Goal: Find specific page/section: Find specific page/section

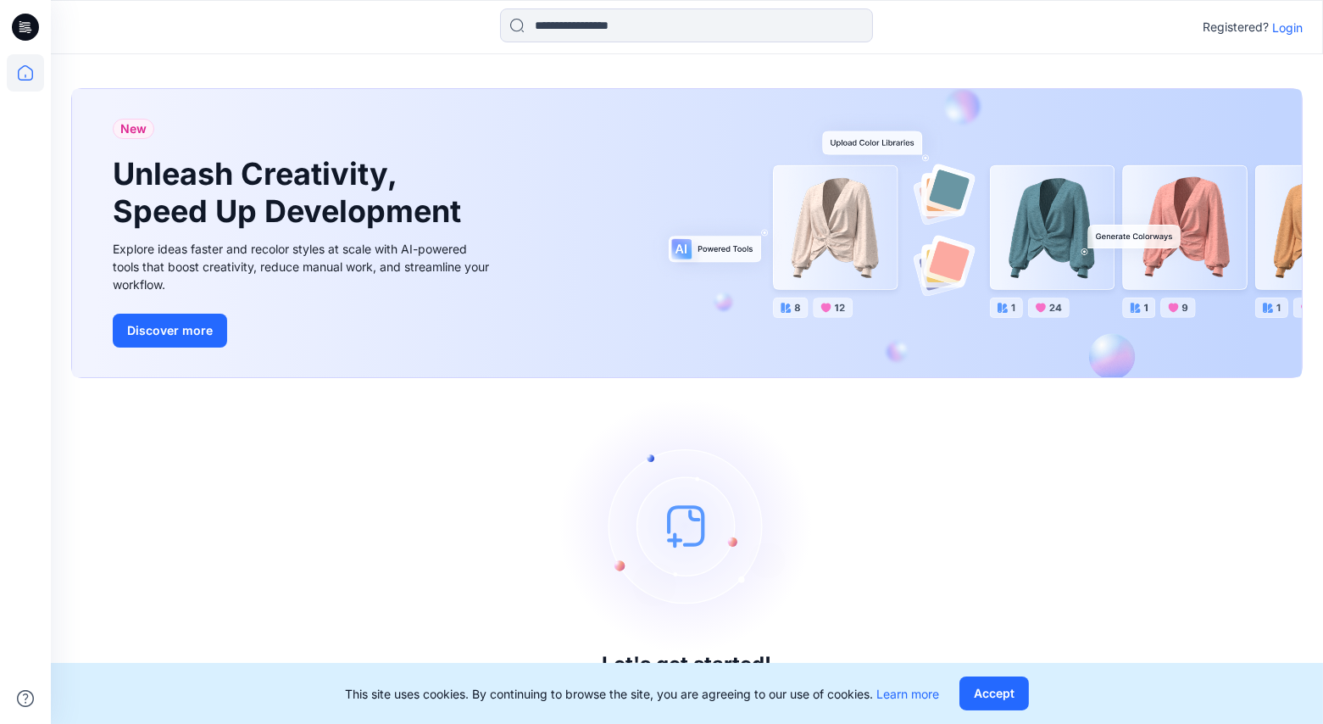
click at [1290, 26] on p "Login" at bounding box center [1287, 28] width 31 height 18
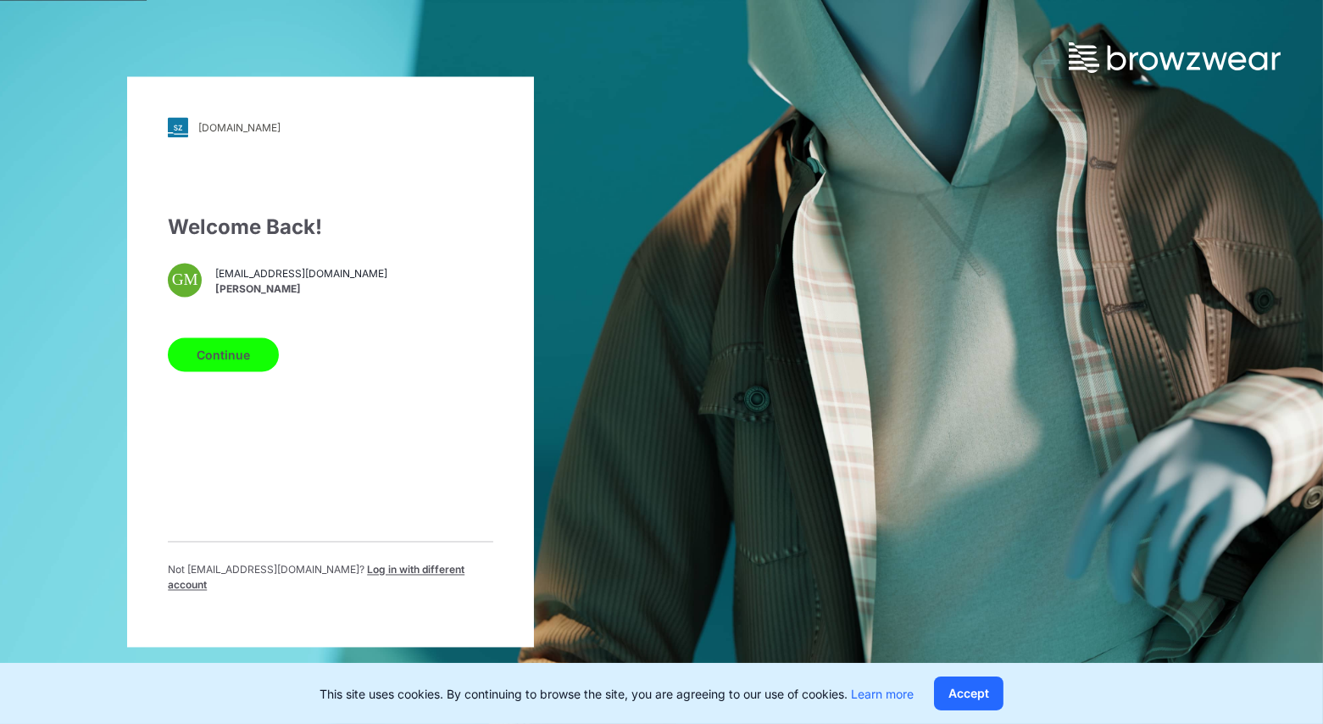
click at [214, 364] on button "Continue" at bounding box center [223, 355] width 111 height 34
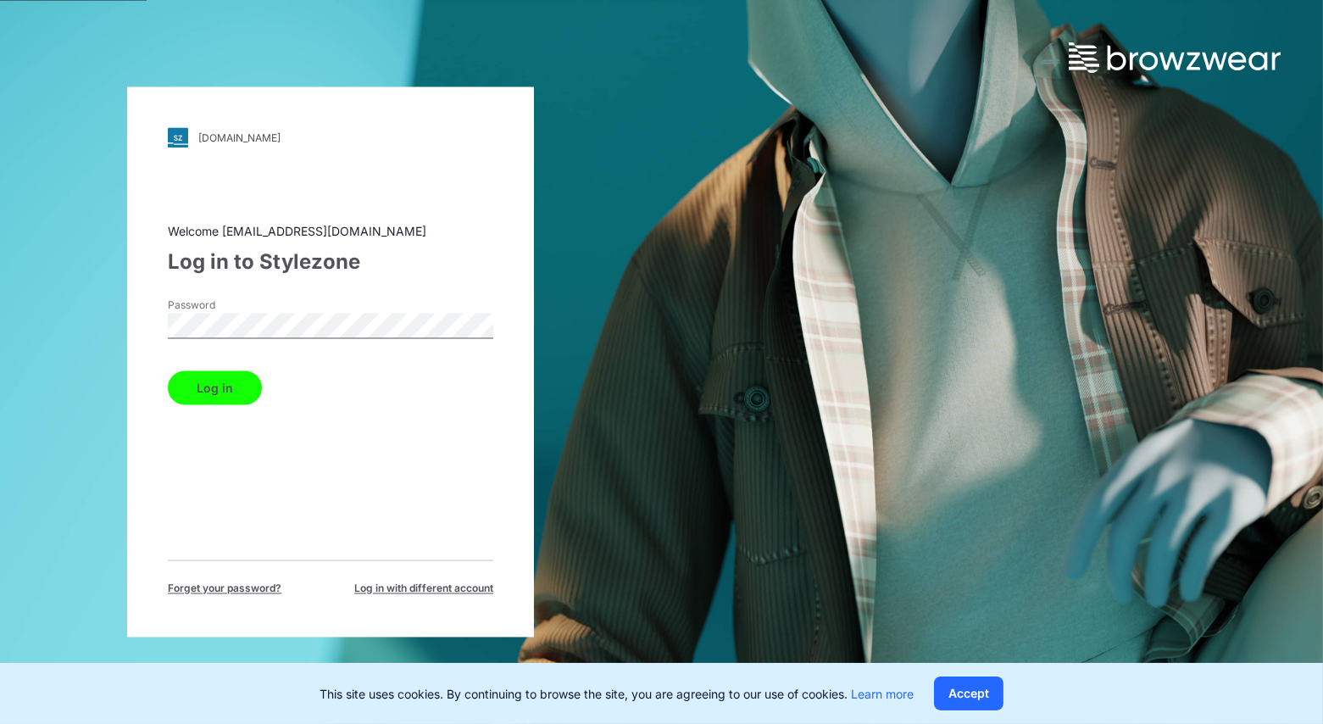
click at [168, 371] on button "Log in" at bounding box center [215, 388] width 94 height 34
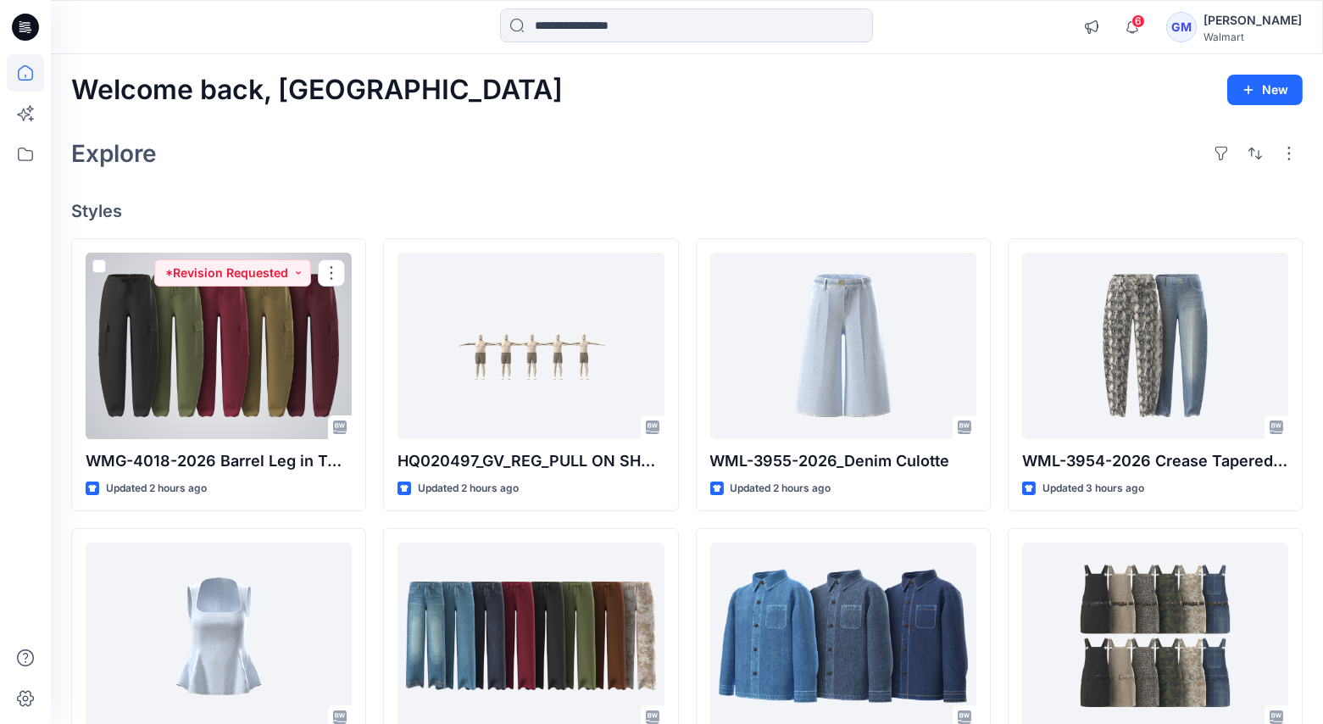
drag, startPoint x: 208, startPoint y: 363, endPoint x: 223, endPoint y: 369, distance: 15.6
click at [208, 363] on div at bounding box center [219, 346] width 266 height 186
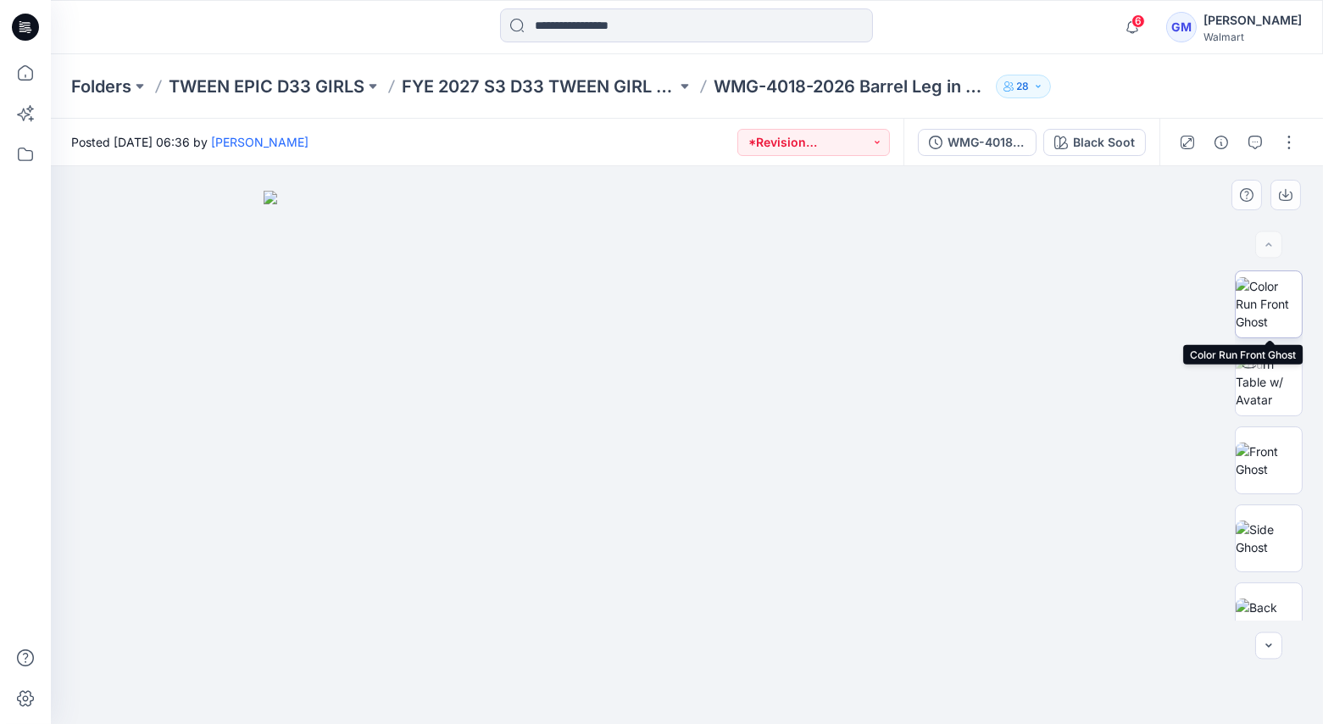
click at [1290, 311] on img at bounding box center [1269, 303] width 66 height 53
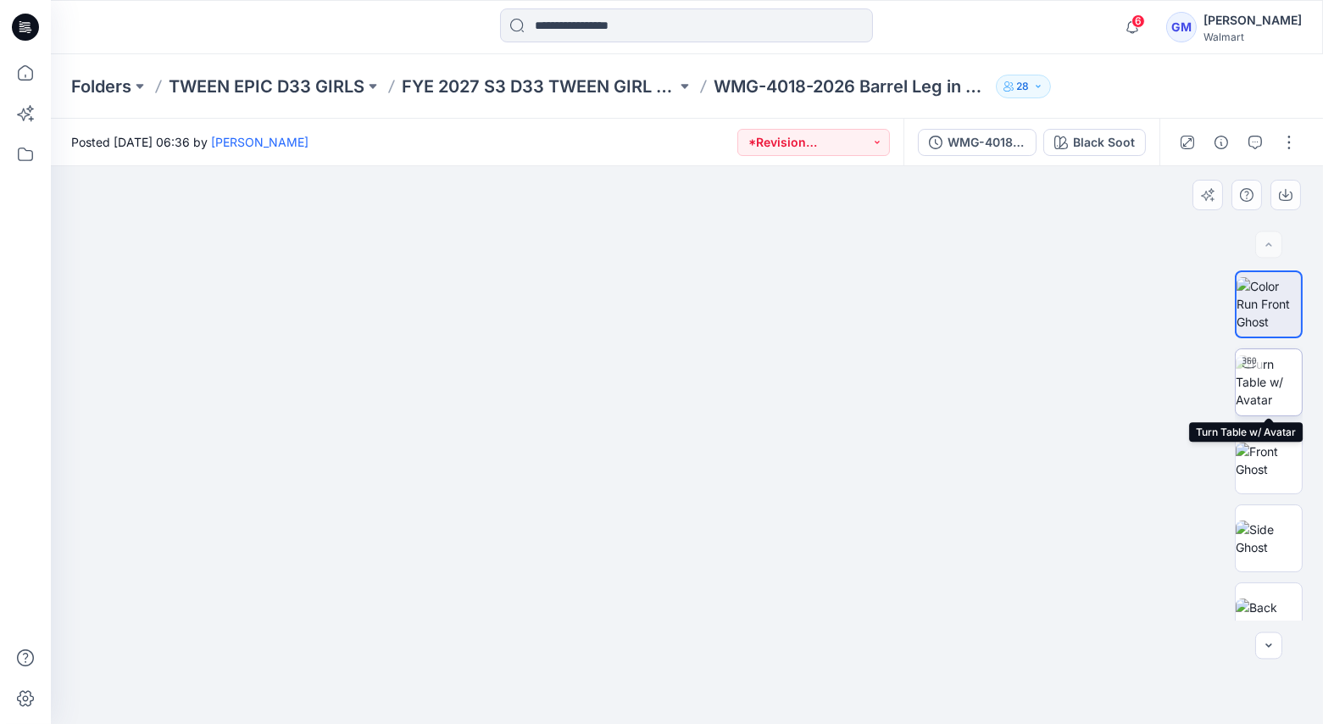
click at [1268, 392] on img at bounding box center [1269, 381] width 66 height 53
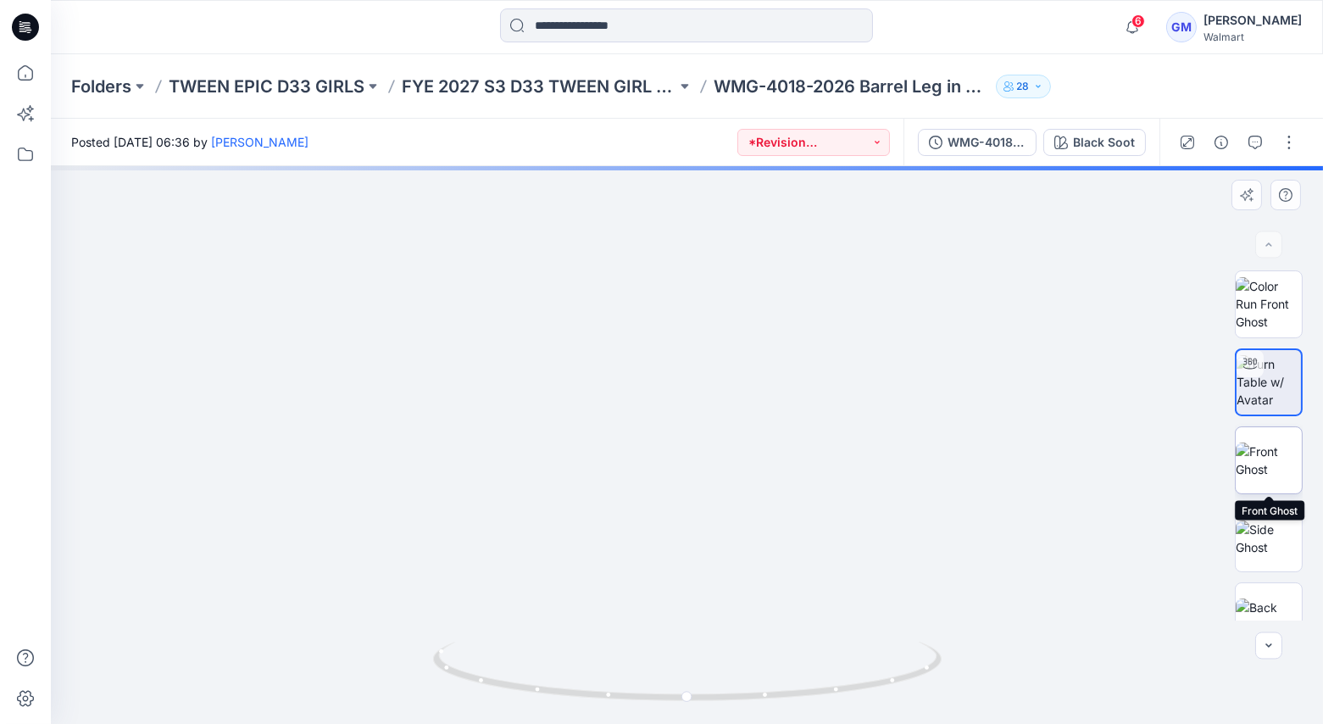
click at [1270, 466] on img at bounding box center [1269, 460] width 66 height 36
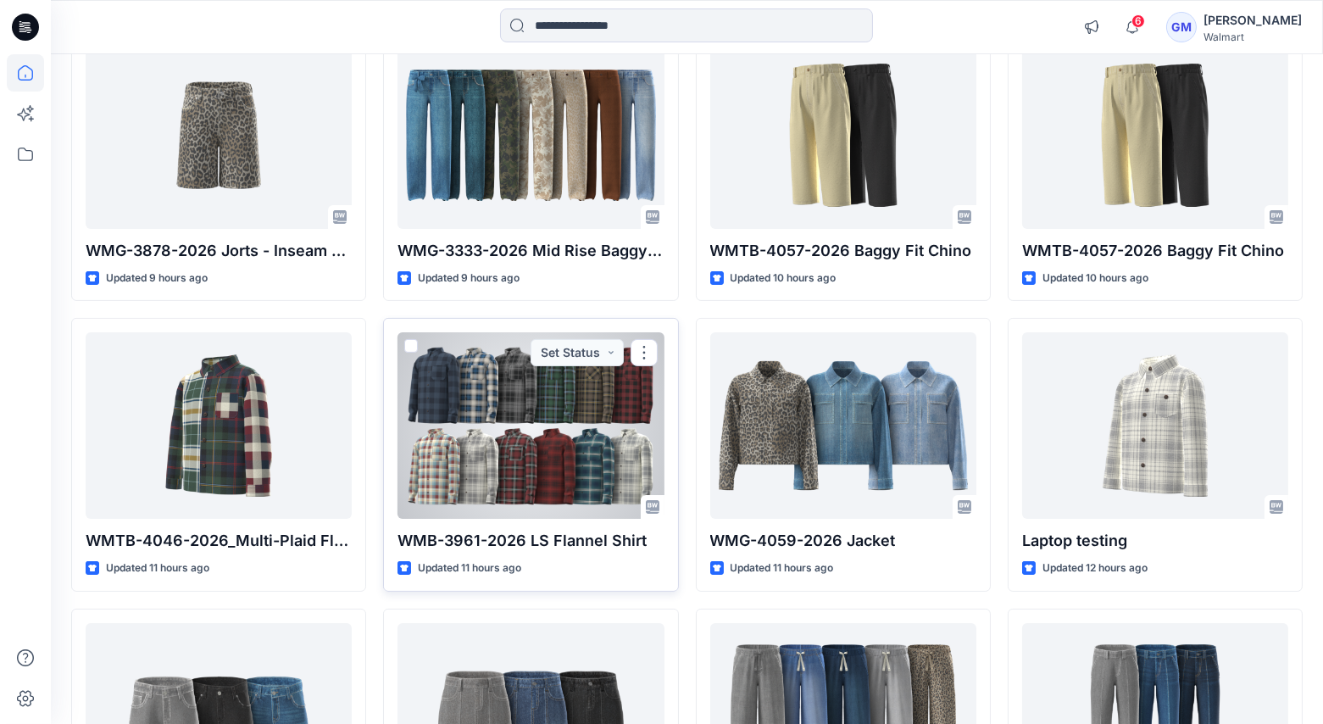
scroll to position [670, 0]
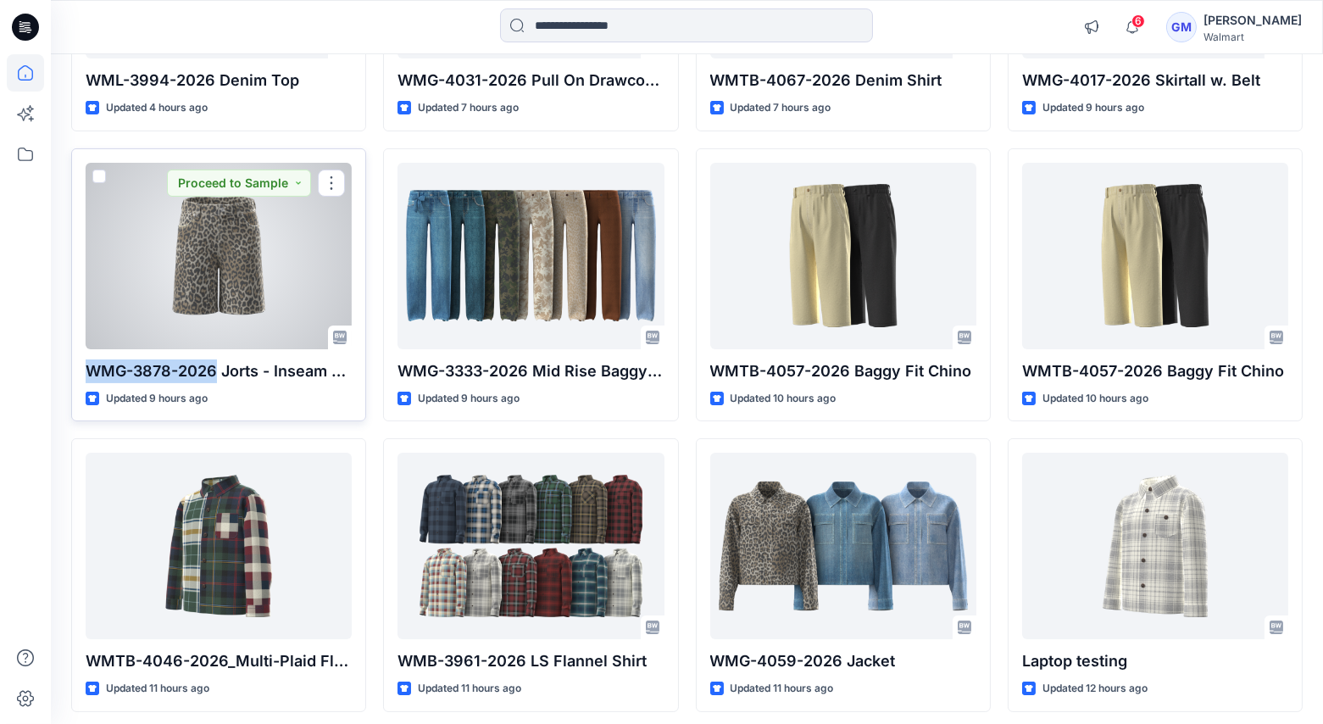
drag, startPoint x: 81, startPoint y: 370, endPoint x: 216, endPoint y: 369, distance: 135.6
click at [216, 369] on div "WMG-3878-2026 Jorts - Inseam 6.5 Updated 9 hours ago Proceed to Sample" at bounding box center [218, 285] width 295 height 274
copy p "WMG-3878-2026"
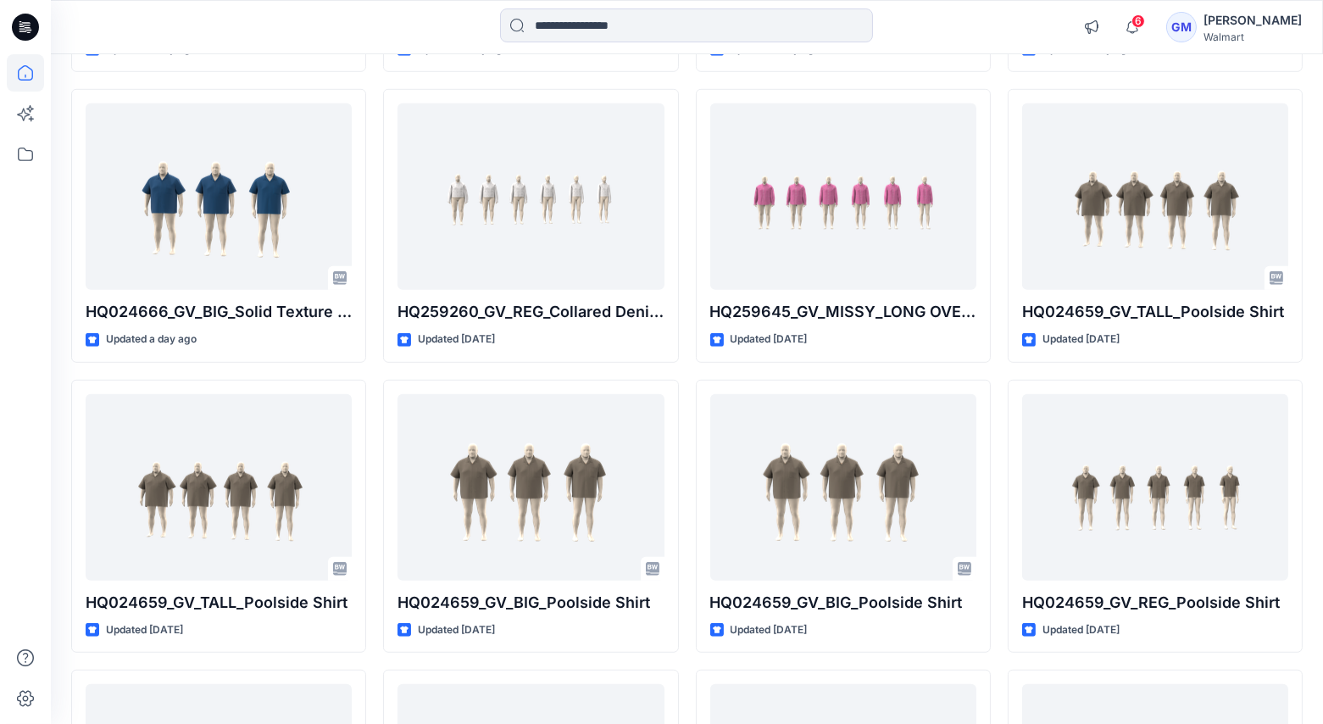
scroll to position [2411, 0]
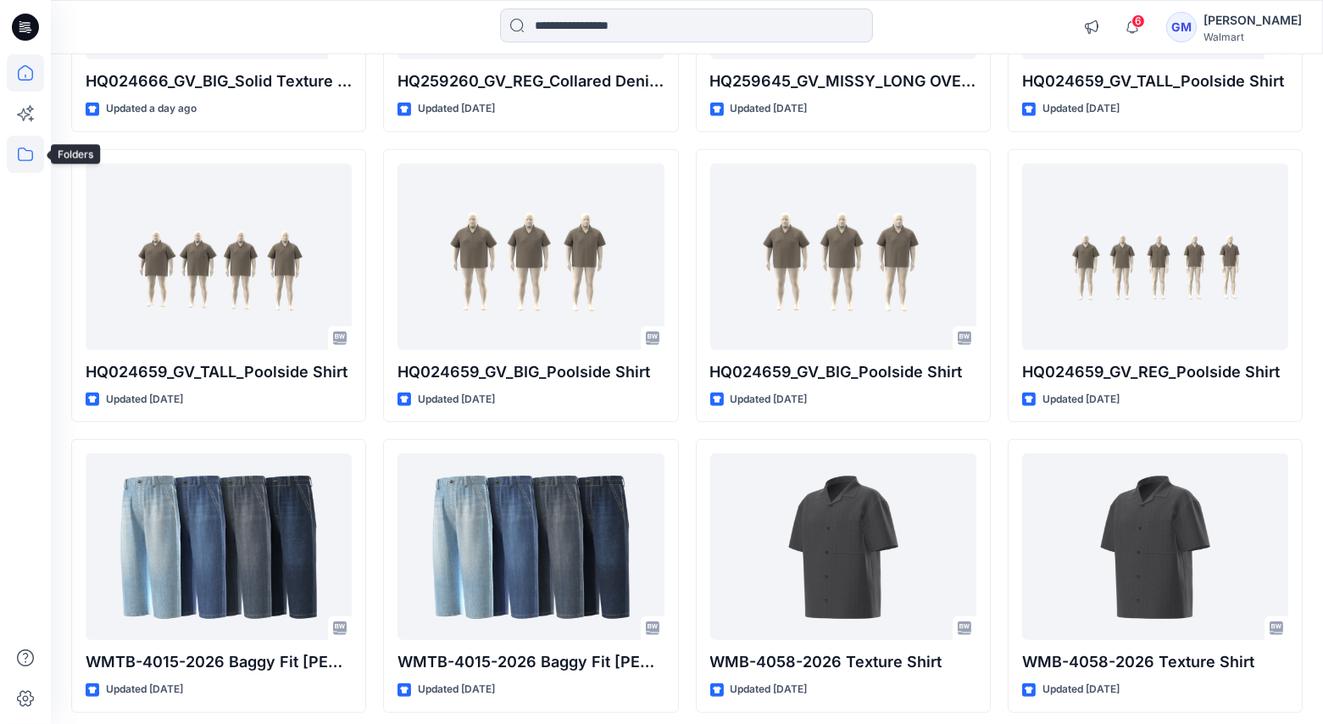
click at [25, 153] on icon at bounding box center [25, 154] width 37 height 37
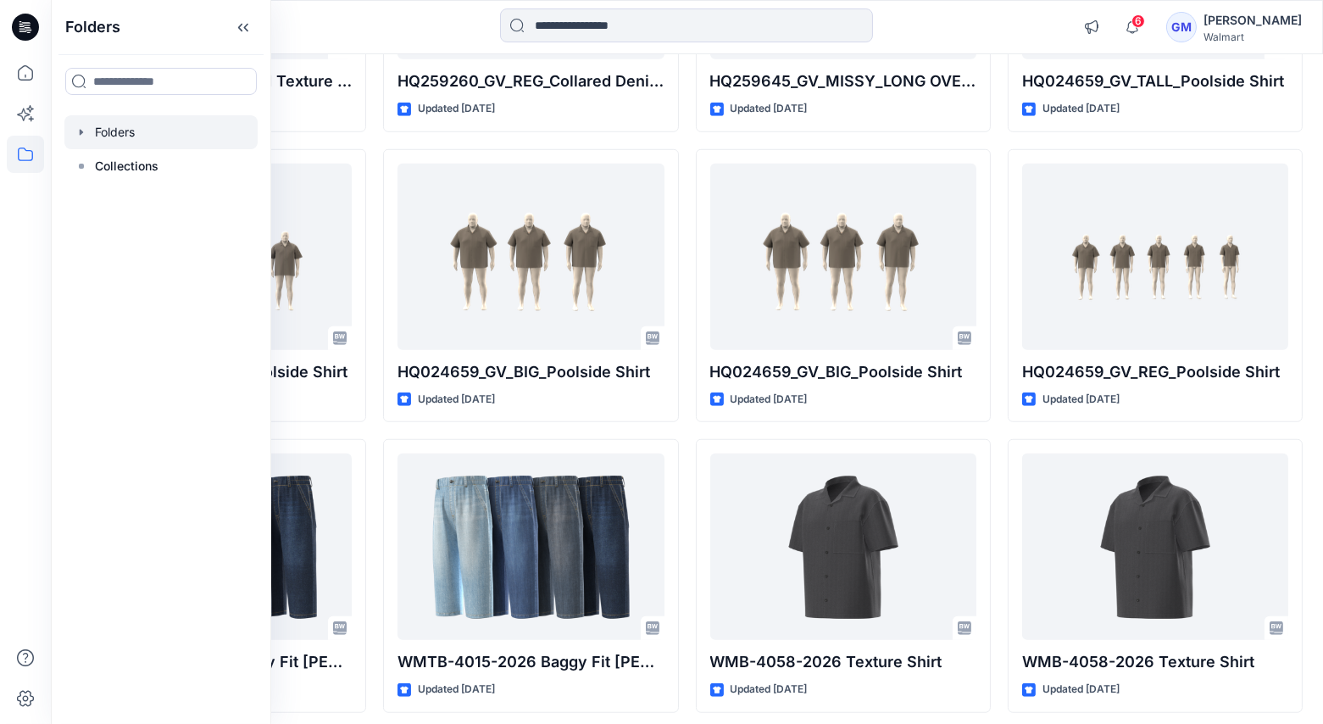
click at [121, 137] on div at bounding box center [160, 132] width 193 height 34
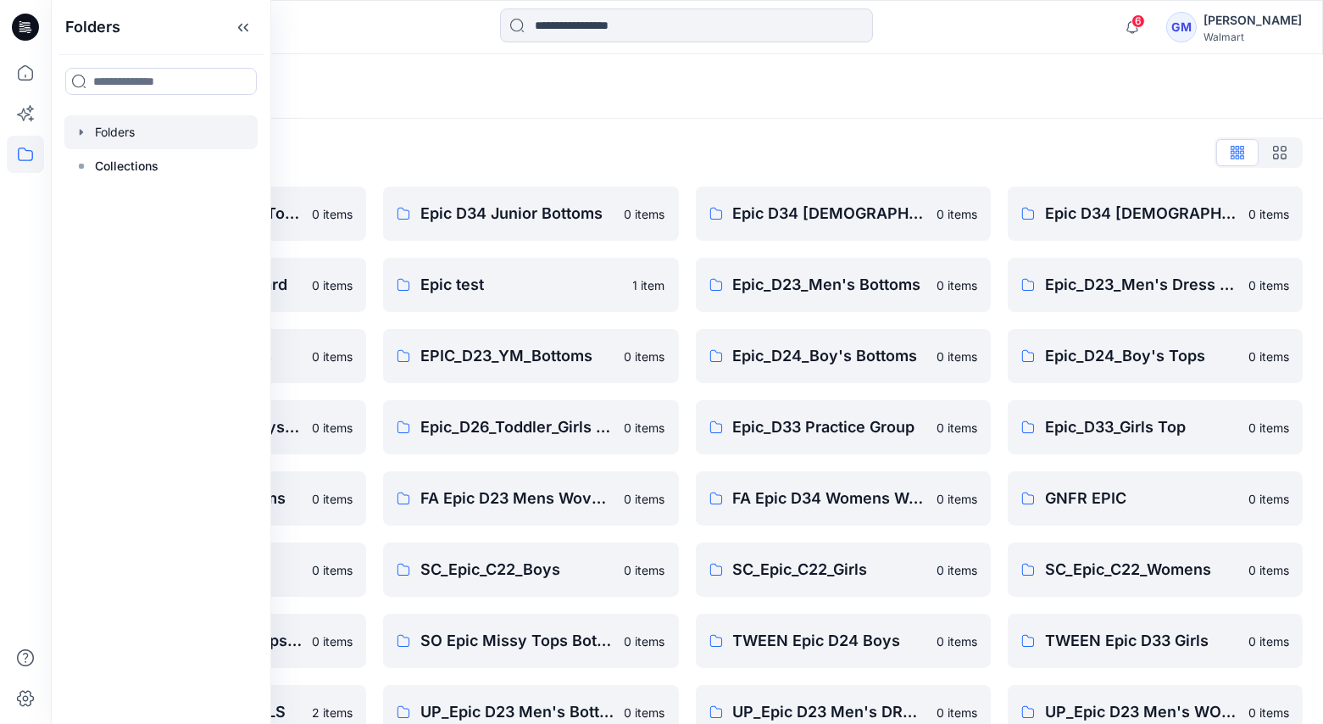
click at [903, 109] on div "Folders" at bounding box center [687, 86] width 1272 height 64
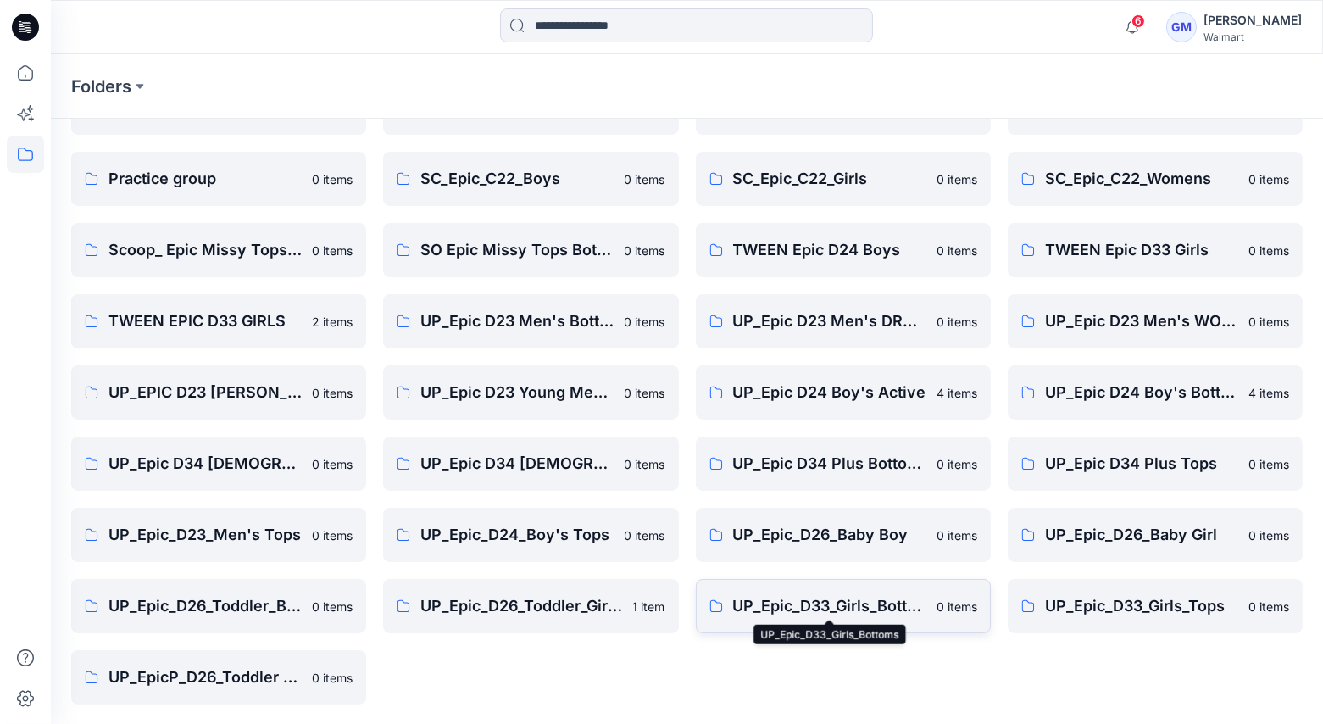
scroll to position [386, 0]
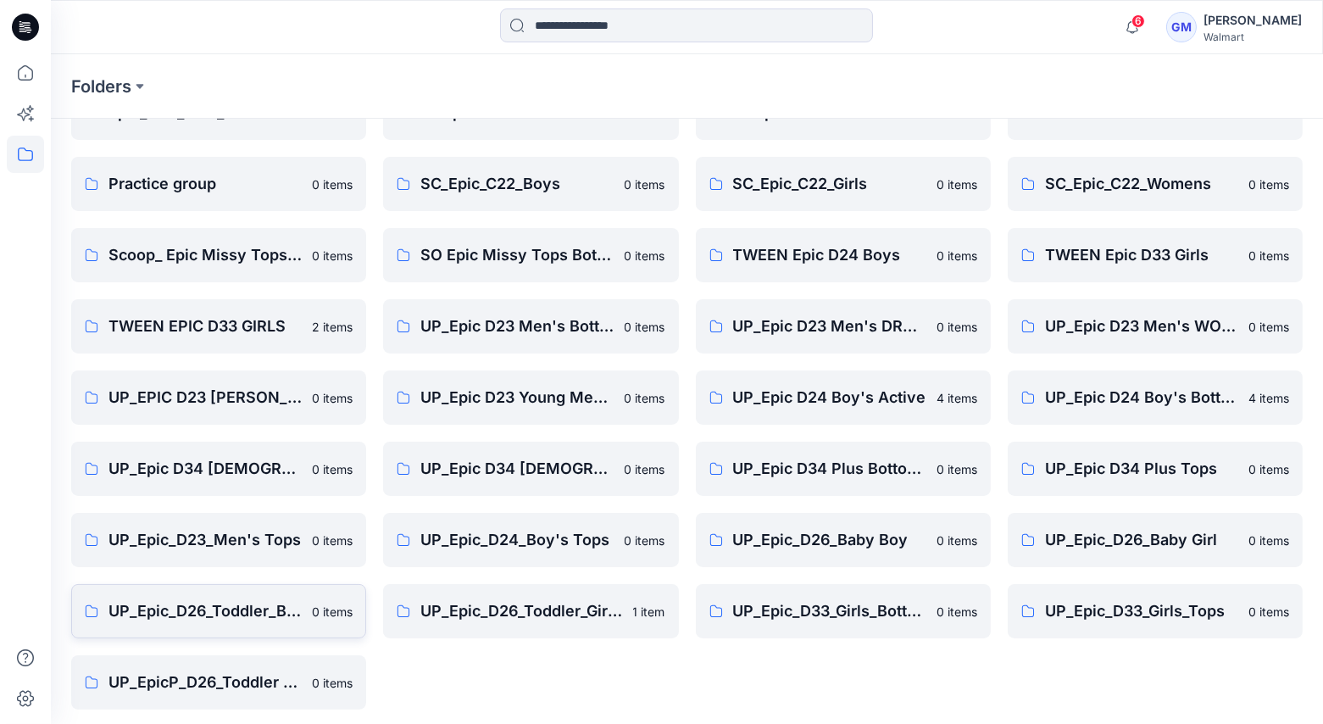
click at [197, 601] on p "UP_Epic_D26_Toddler_Boys Tops & Bottoms" at bounding box center [204, 611] width 193 height 24
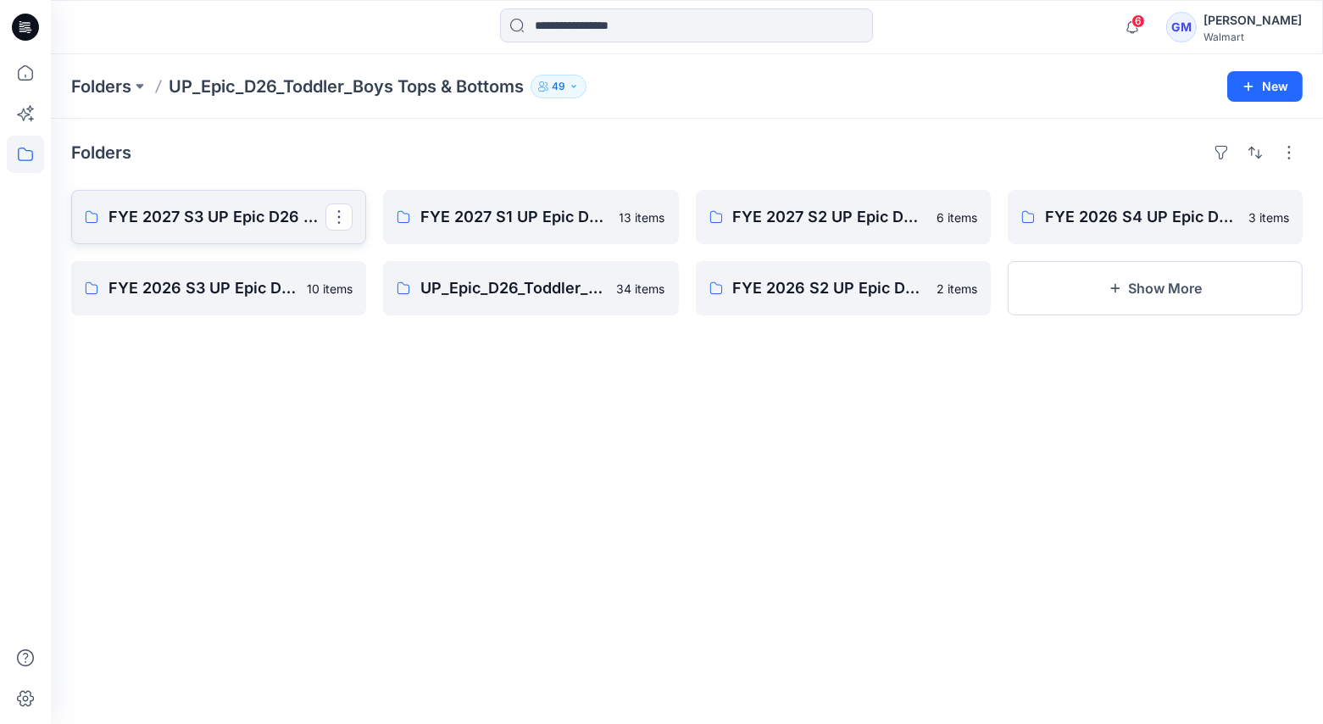
click at [220, 227] on p "FYE 2027 S3 UP Epic D26 Toddler Boy Tops & Bottoms" at bounding box center [216, 217] width 217 height 24
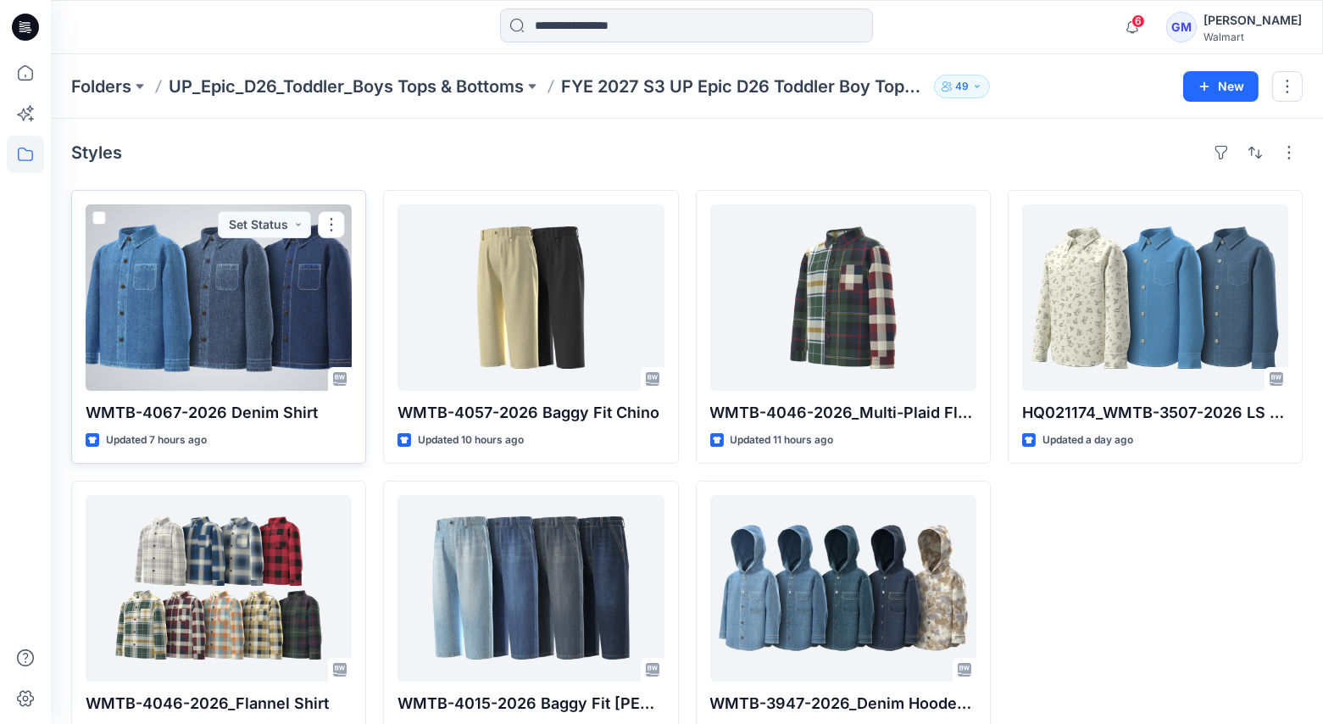
scroll to position [47, 0]
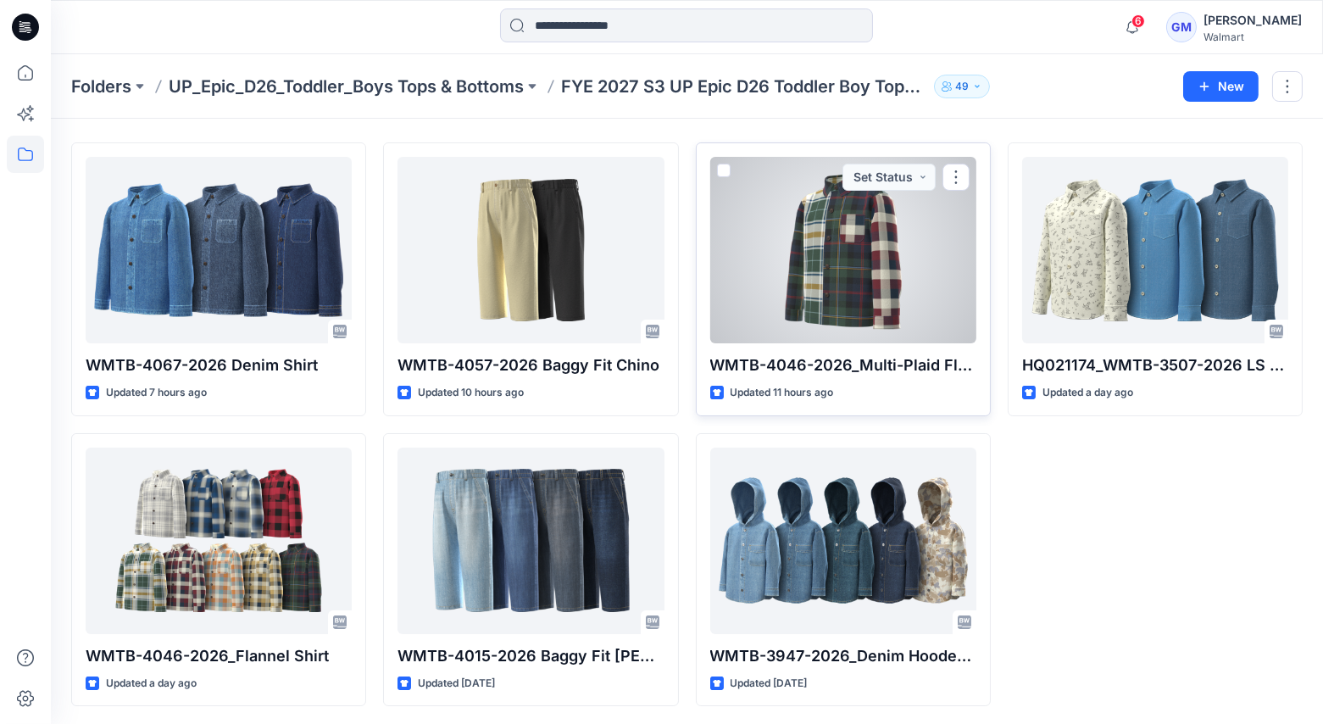
click at [841, 303] on div at bounding box center [843, 250] width 266 height 186
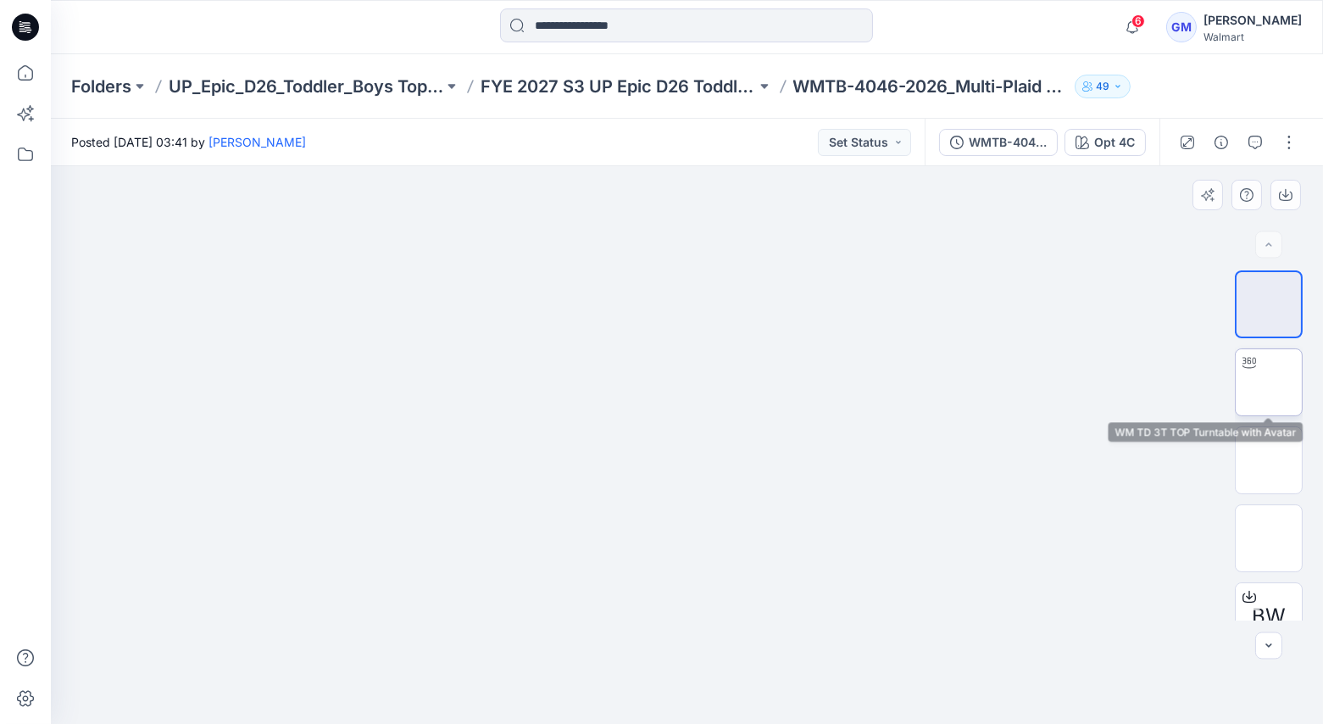
click at [1269, 382] on img at bounding box center [1269, 382] width 0 height 0
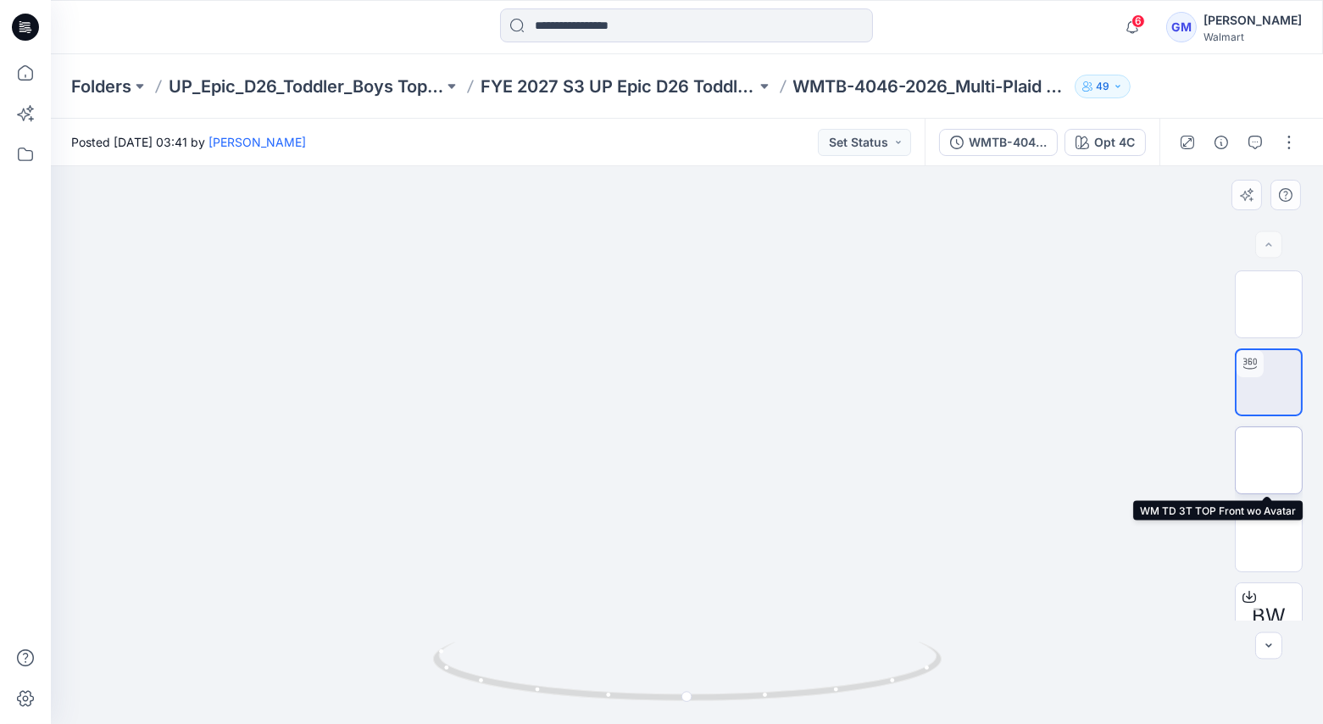
click at [1269, 460] on img at bounding box center [1269, 460] width 0 height 0
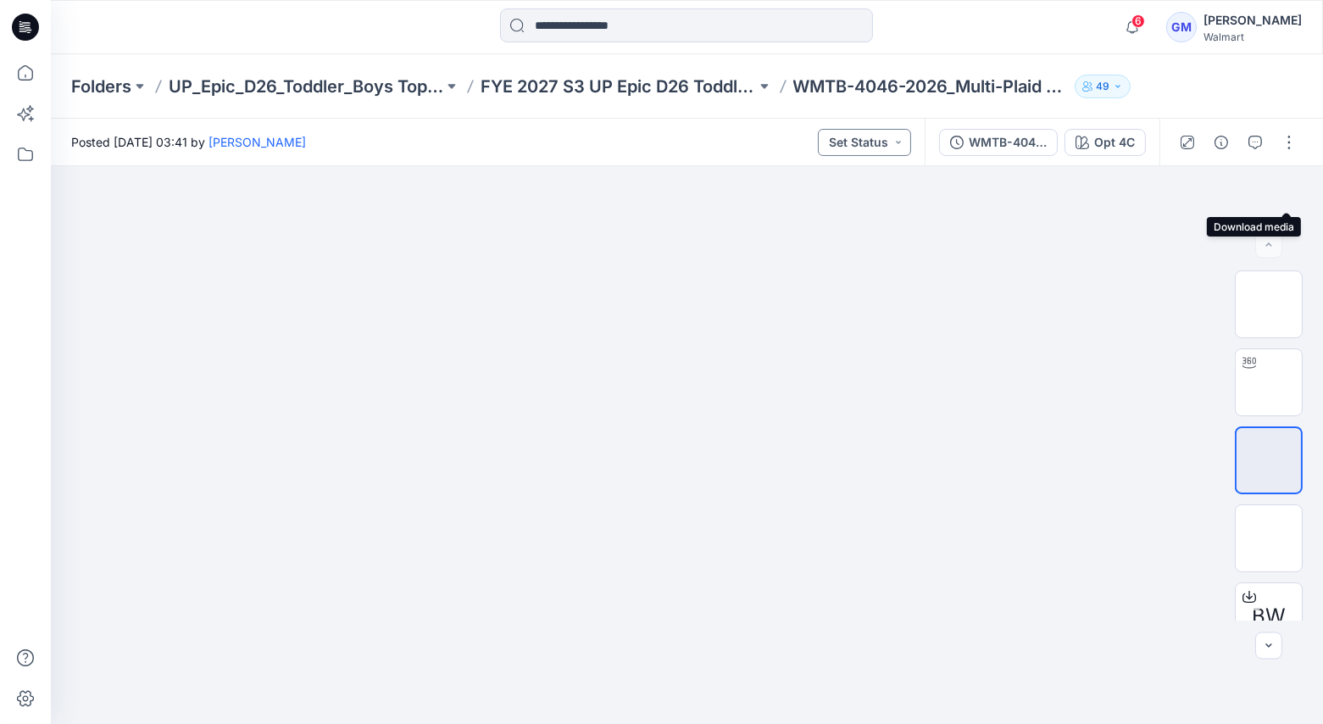
drag, startPoint x: 1281, startPoint y: 197, endPoint x: 896, endPoint y: 146, distance: 389.0
click at [0, 0] on div at bounding box center [0, 0] width 0 height 0
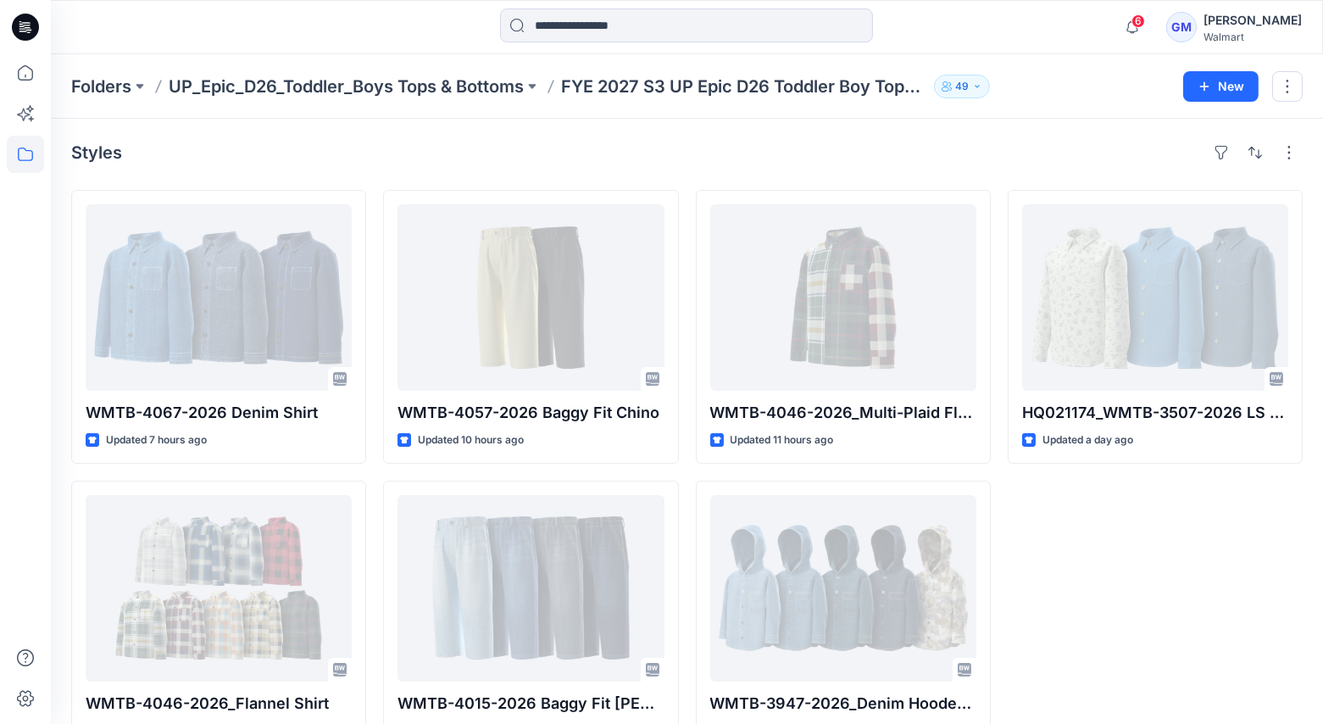
scroll to position [47, 0]
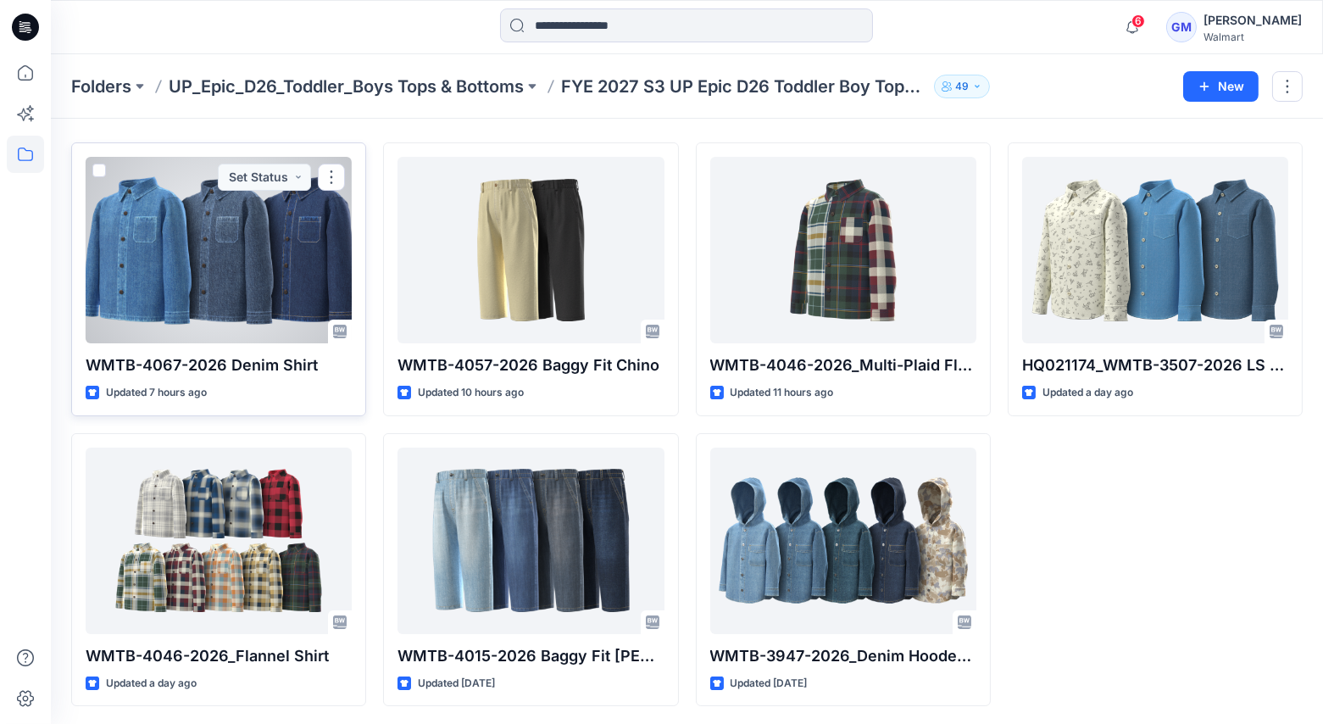
click at [150, 260] on div at bounding box center [219, 250] width 266 height 186
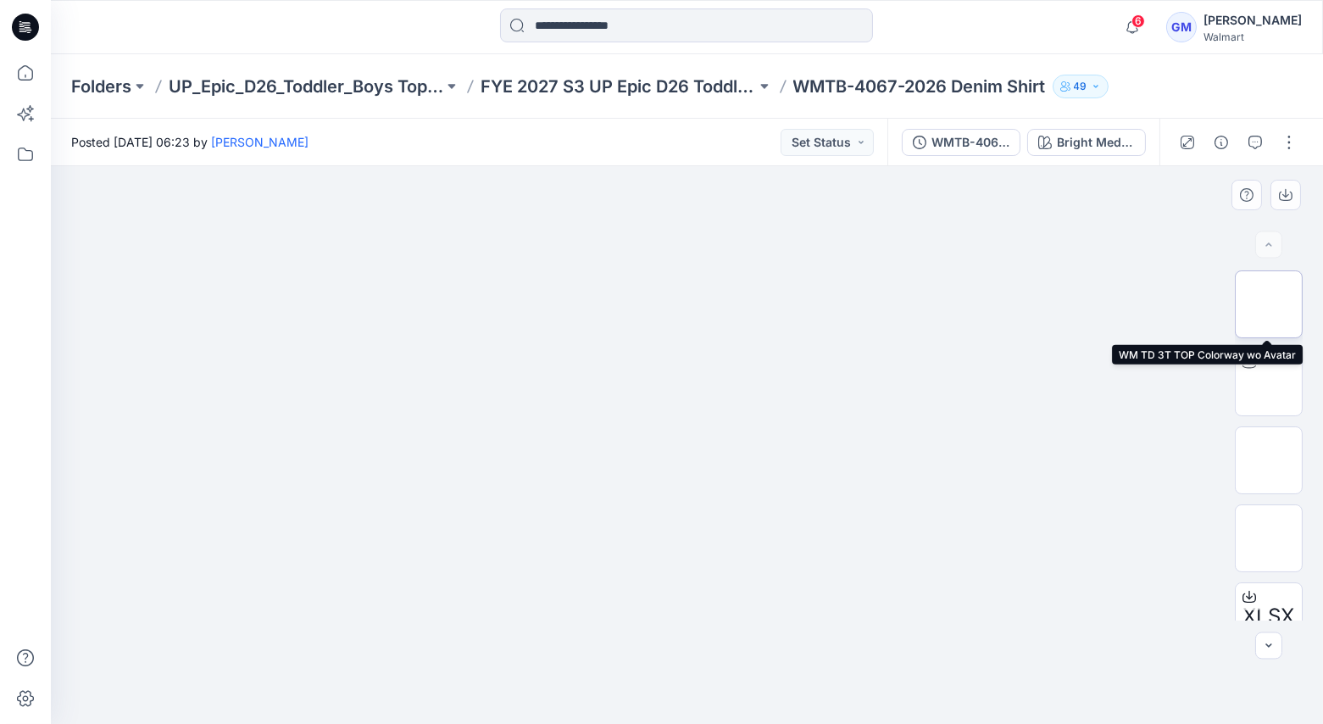
click at [1269, 304] on img at bounding box center [1269, 304] width 0 height 0
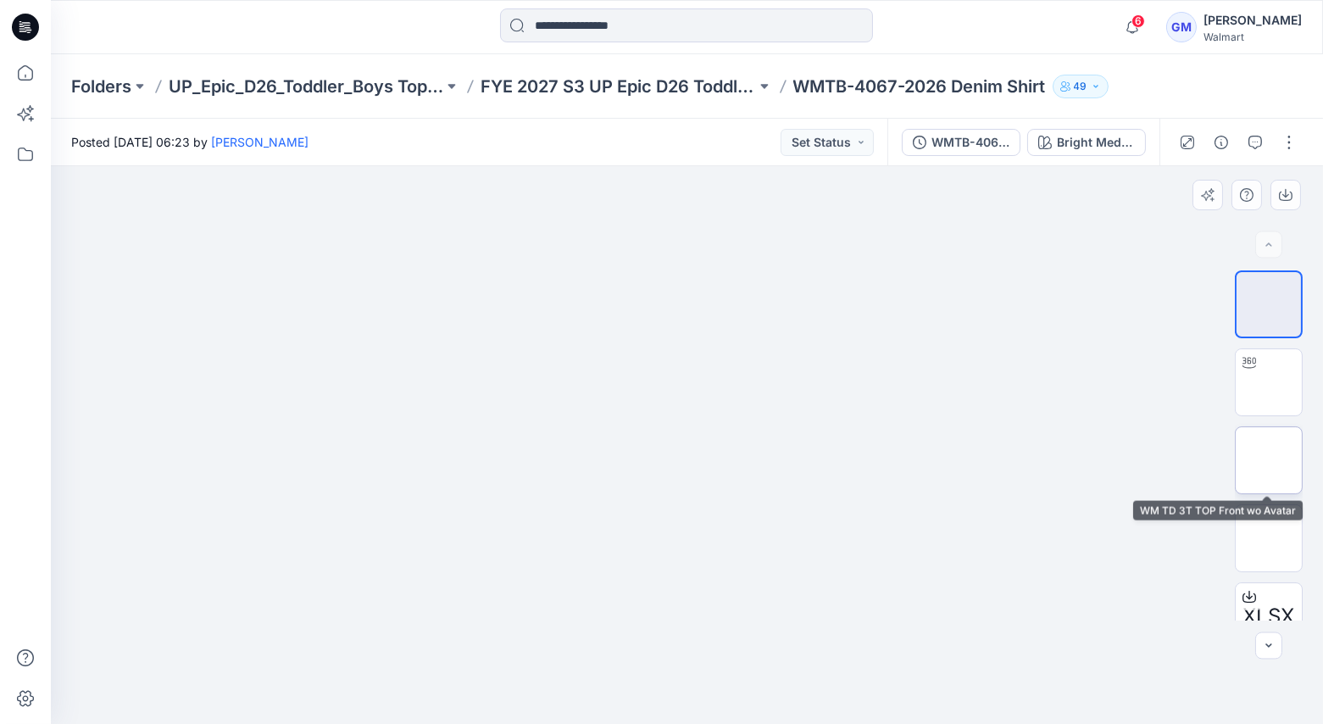
click at [1269, 460] on img at bounding box center [1269, 460] width 0 height 0
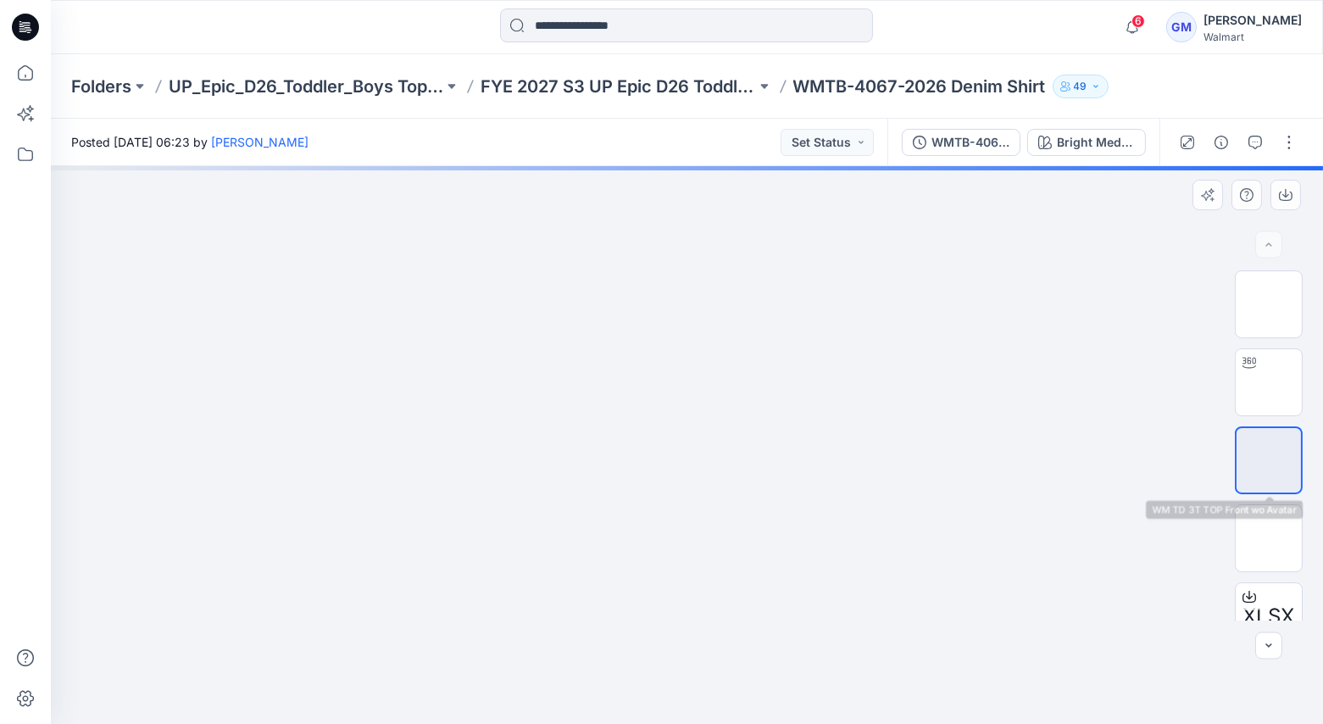
scroll to position [3, 0]
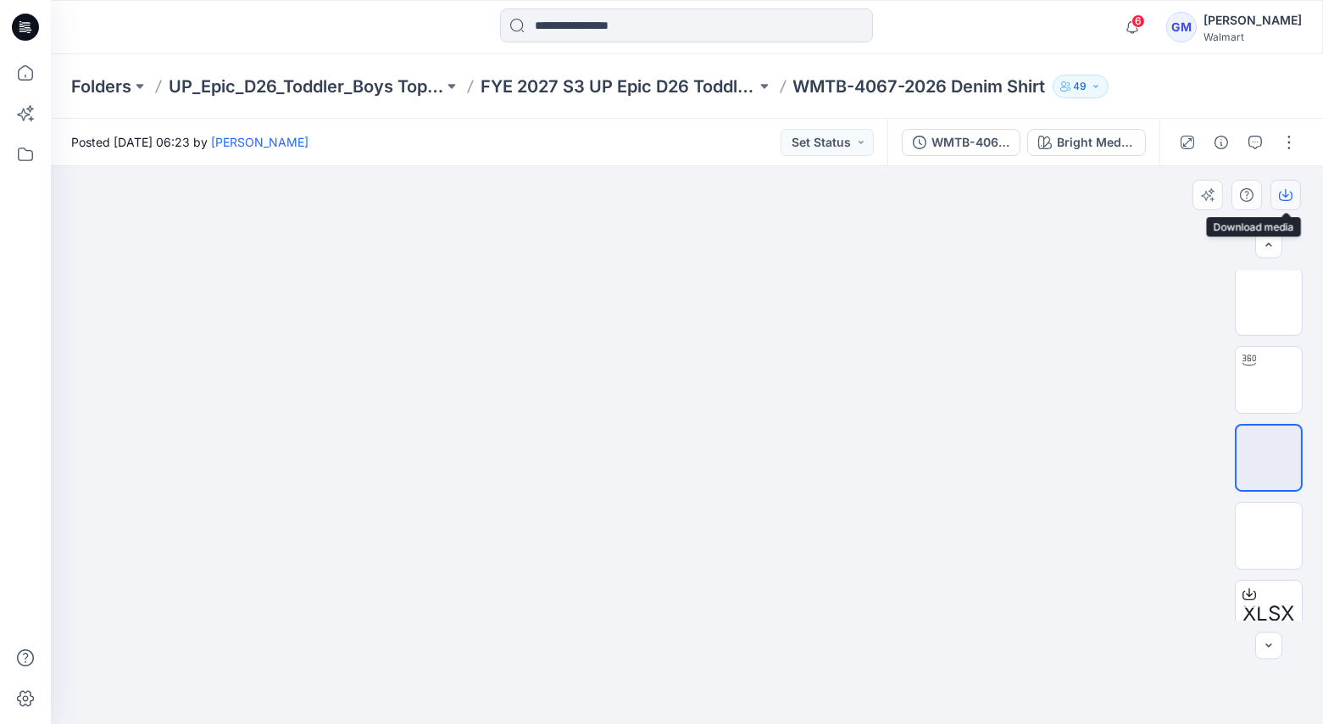
click at [1284, 191] on icon "button" at bounding box center [1286, 195] width 14 height 14
click at [1121, 143] on div "Bright Medium Wash" at bounding box center [1096, 142] width 78 height 19
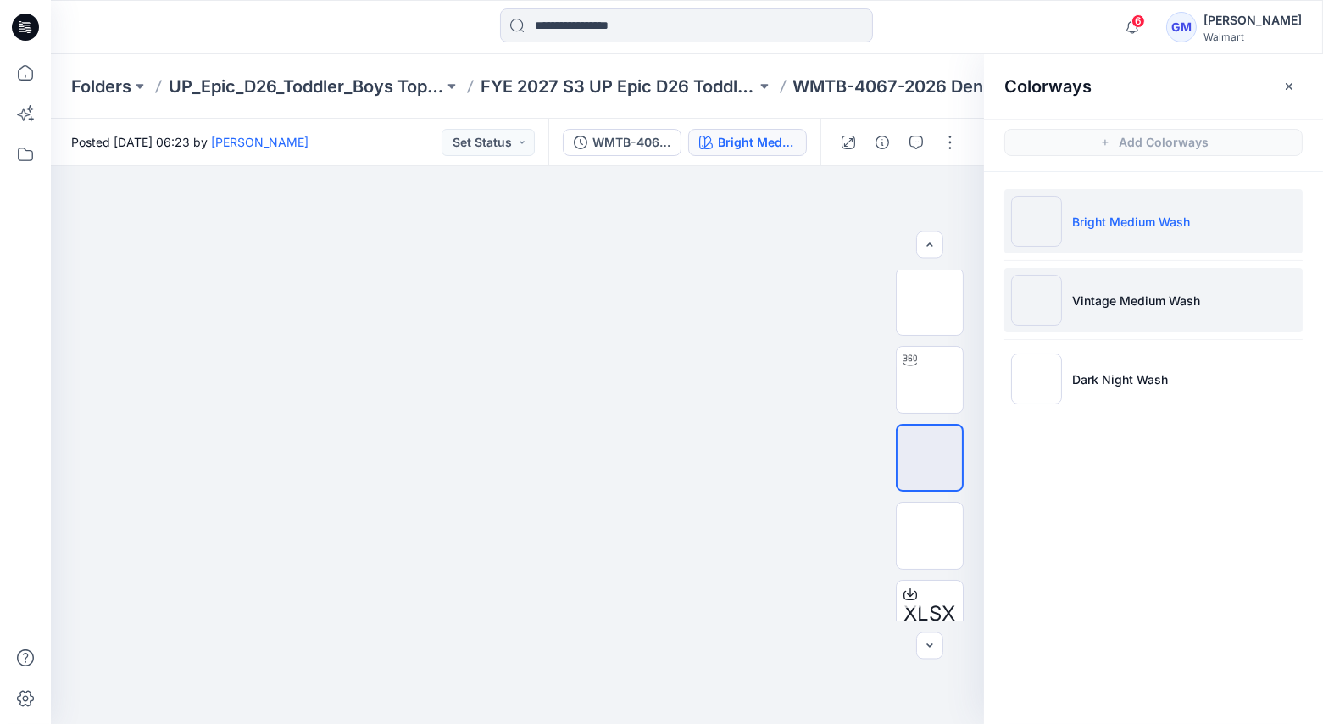
click at [1103, 292] on p "Vintage Medium Wash" at bounding box center [1136, 301] width 128 height 18
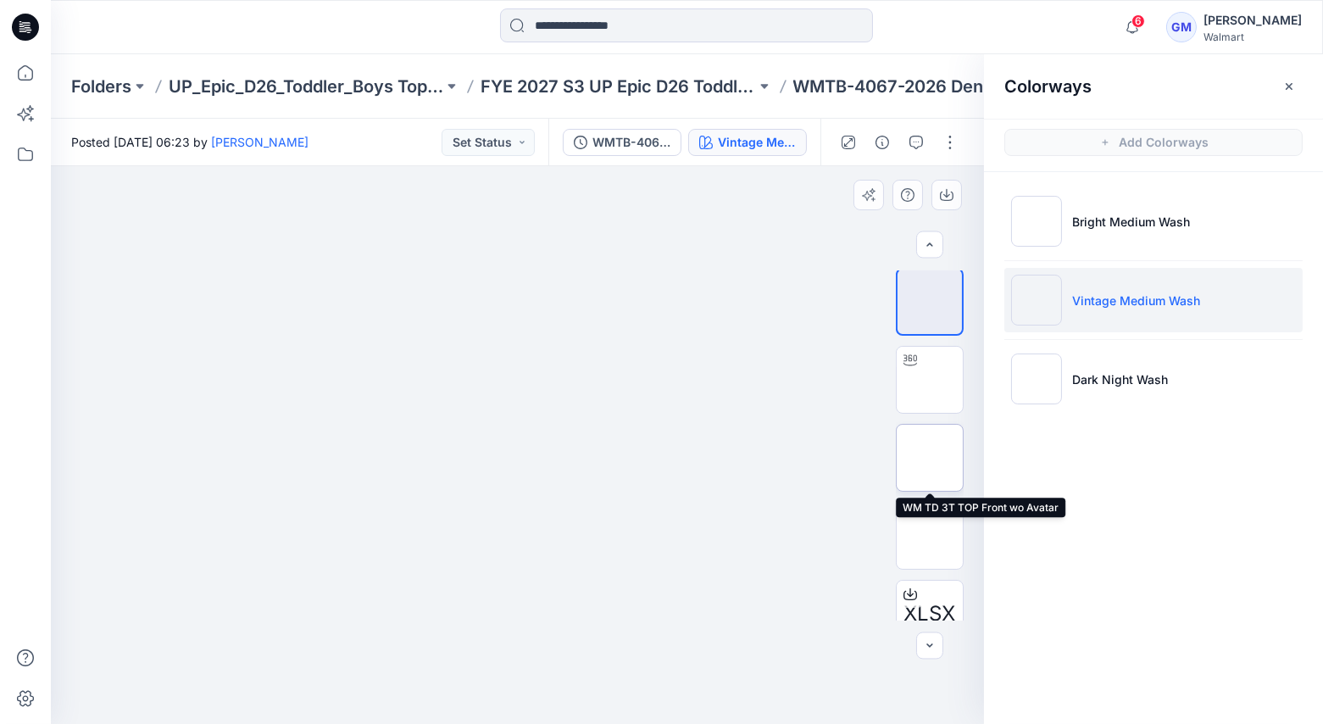
click at [930, 458] on img at bounding box center [930, 458] width 0 height 0
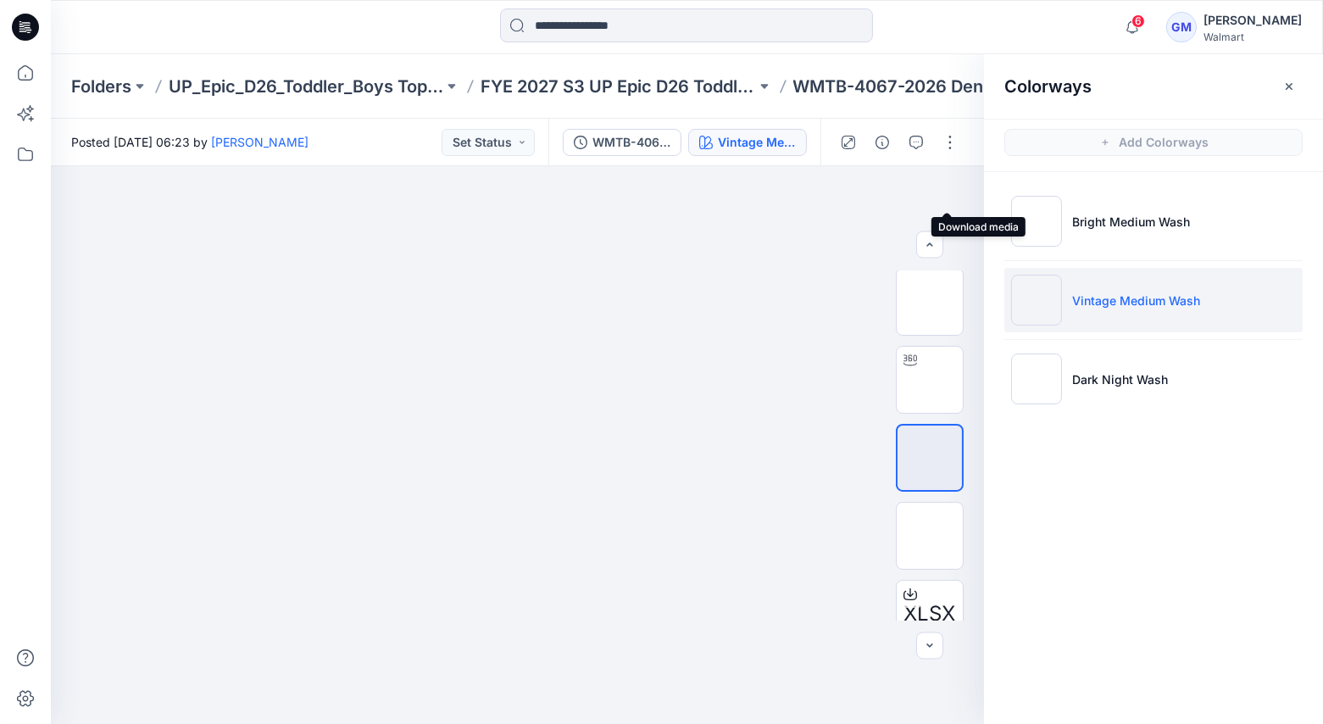
drag, startPoint x: 943, startPoint y: 196, endPoint x: 1004, endPoint y: 298, distance: 119.3
click at [0, 0] on icon "button" at bounding box center [0, 0] width 0 height 0
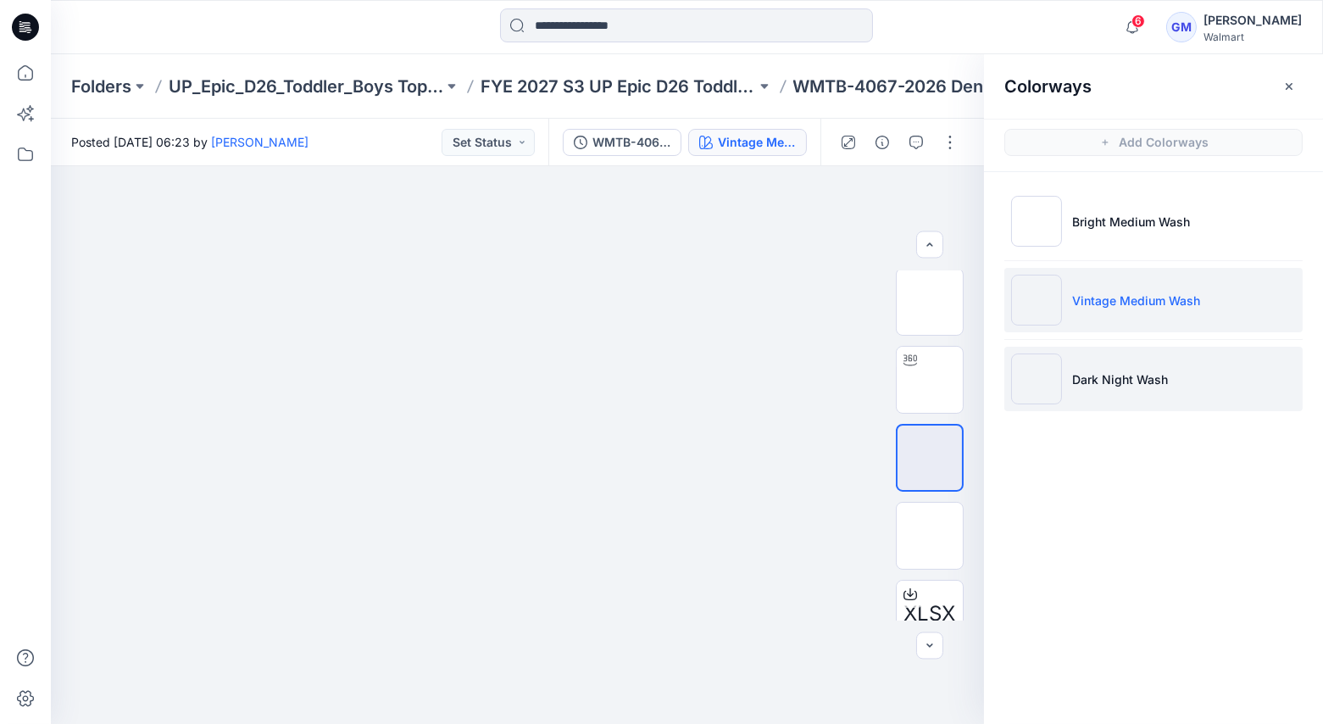
click at [1085, 366] on li "Dark Night Wash" at bounding box center [1153, 379] width 298 height 64
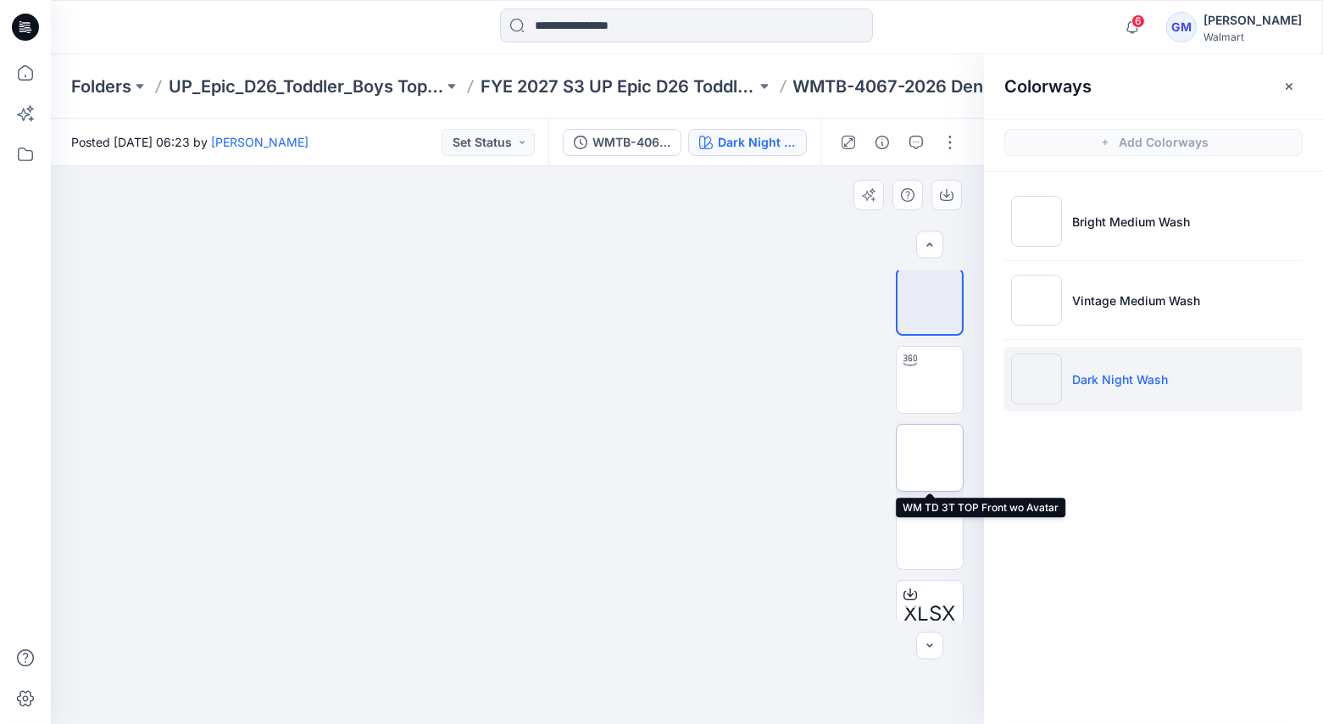
click at [930, 458] on img at bounding box center [930, 458] width 0 height 0
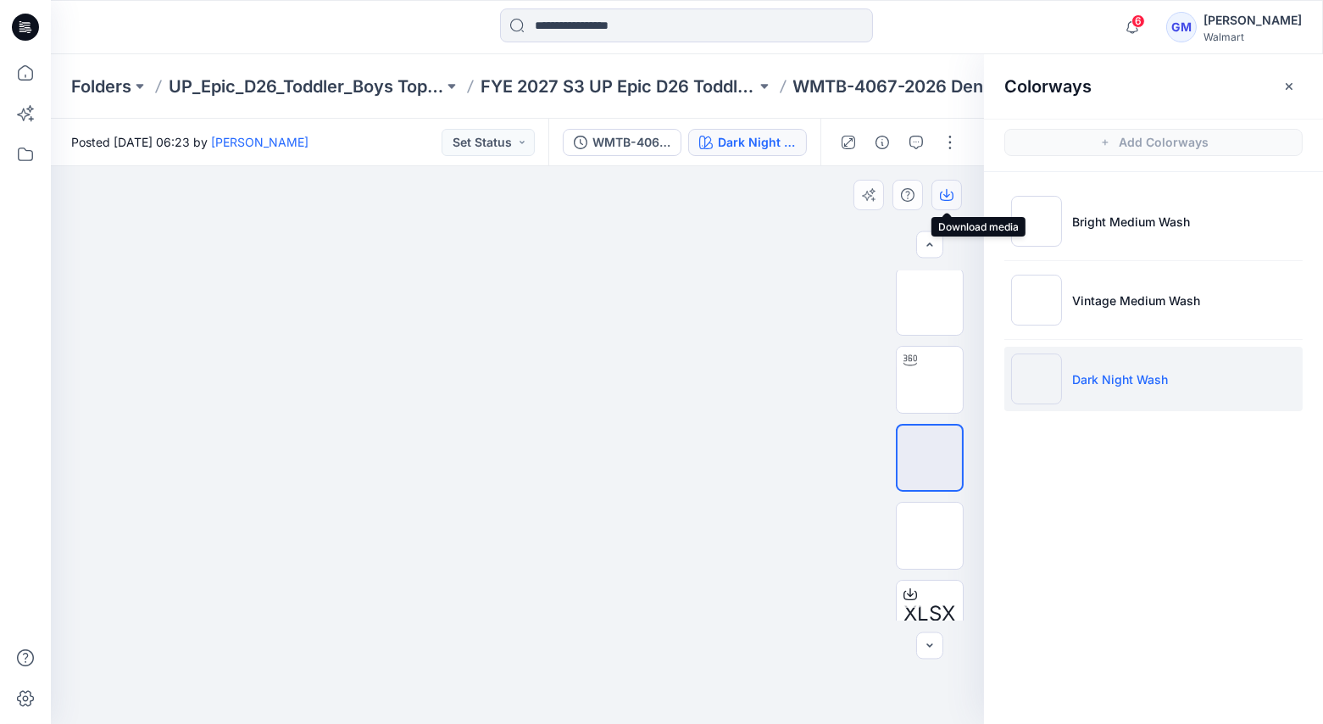
click at [947, 195] on icon "button" at bounding box center [947, 195] width 14 height 14
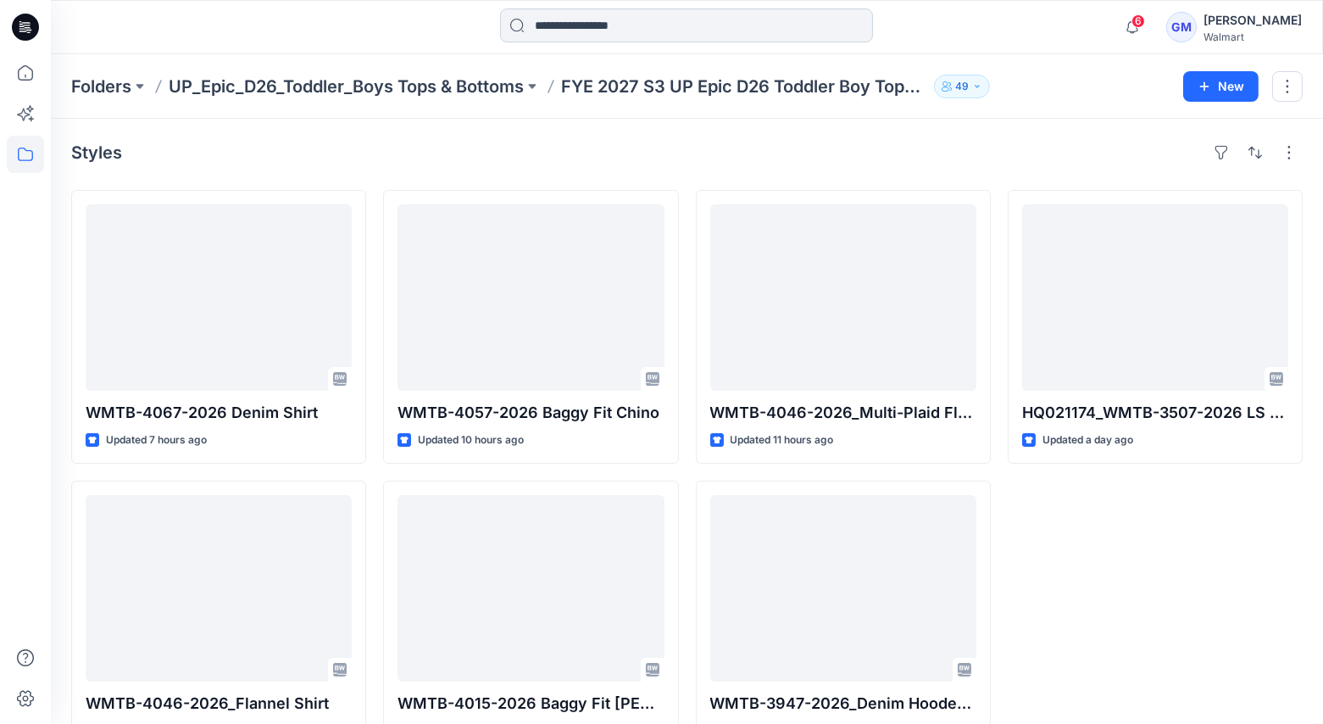
scroll to position [47, 0]
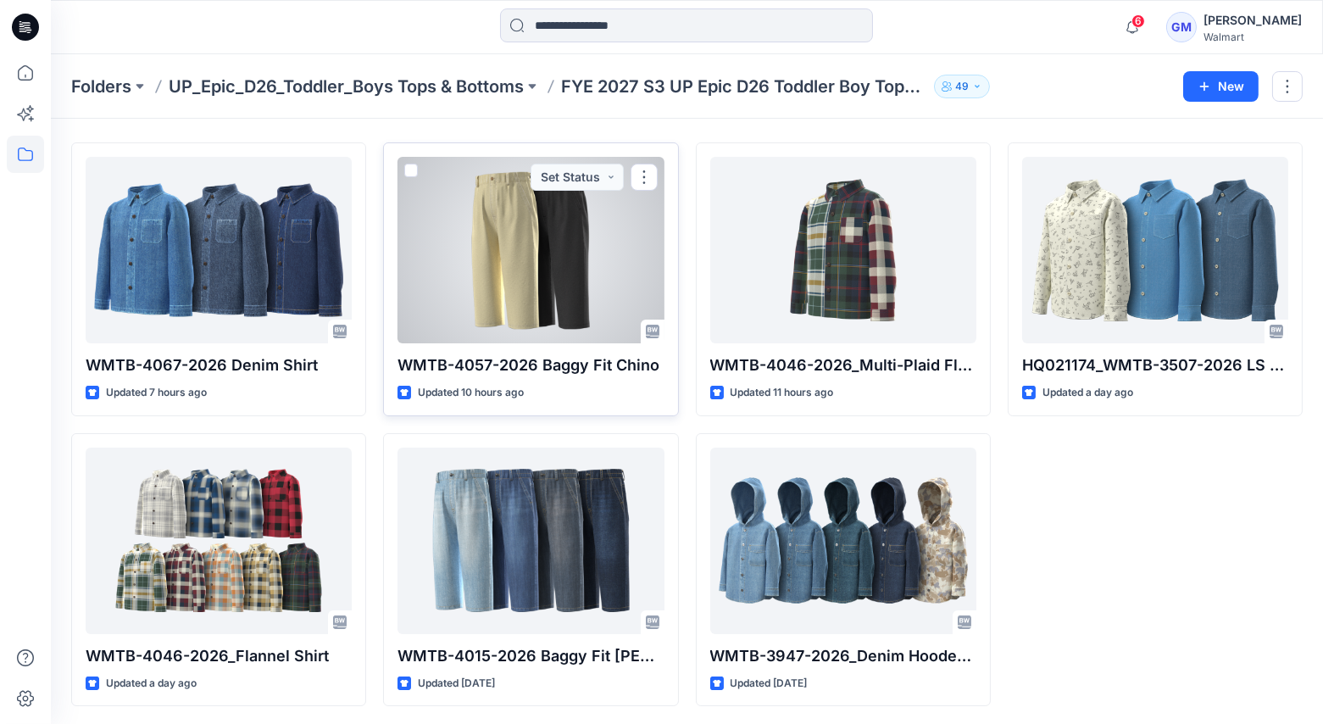
click at [453, 246] on div at bounding box center [530, 250] width 266 height 186
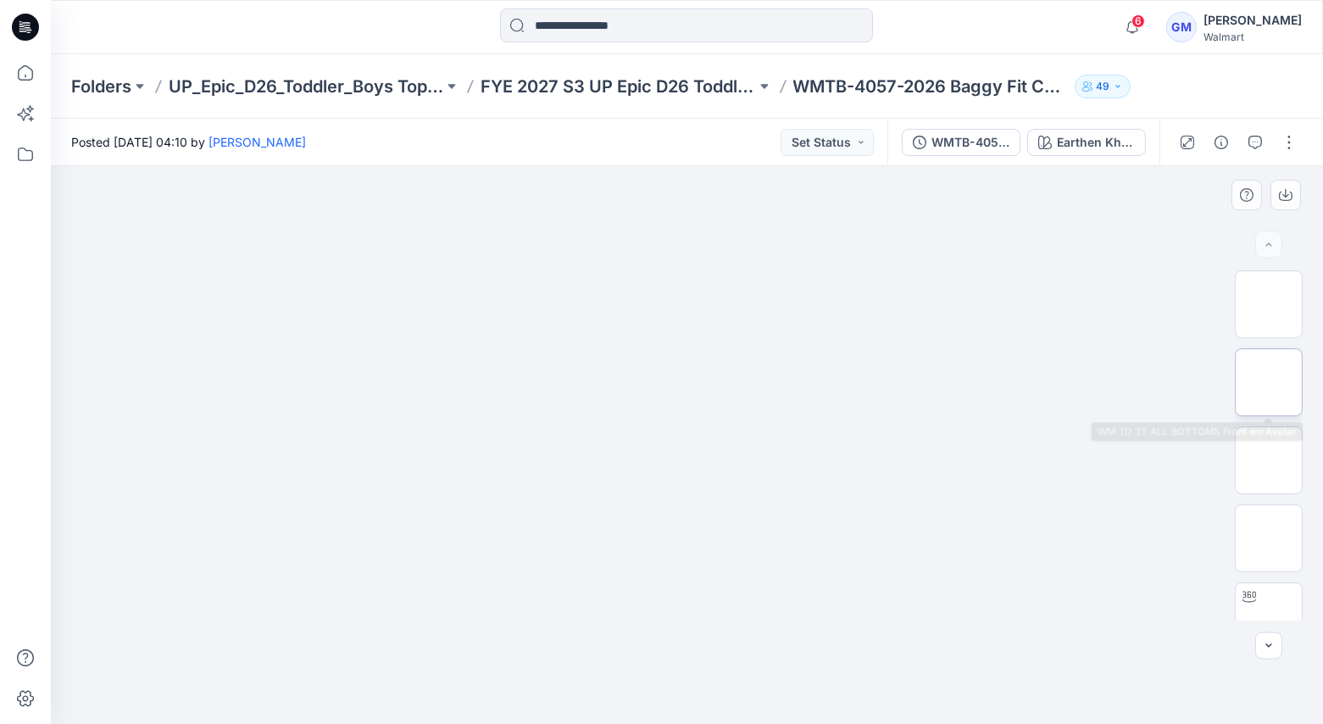
click at [1269, 382] on img at bounding box center [1269, 382] width 0 height 0
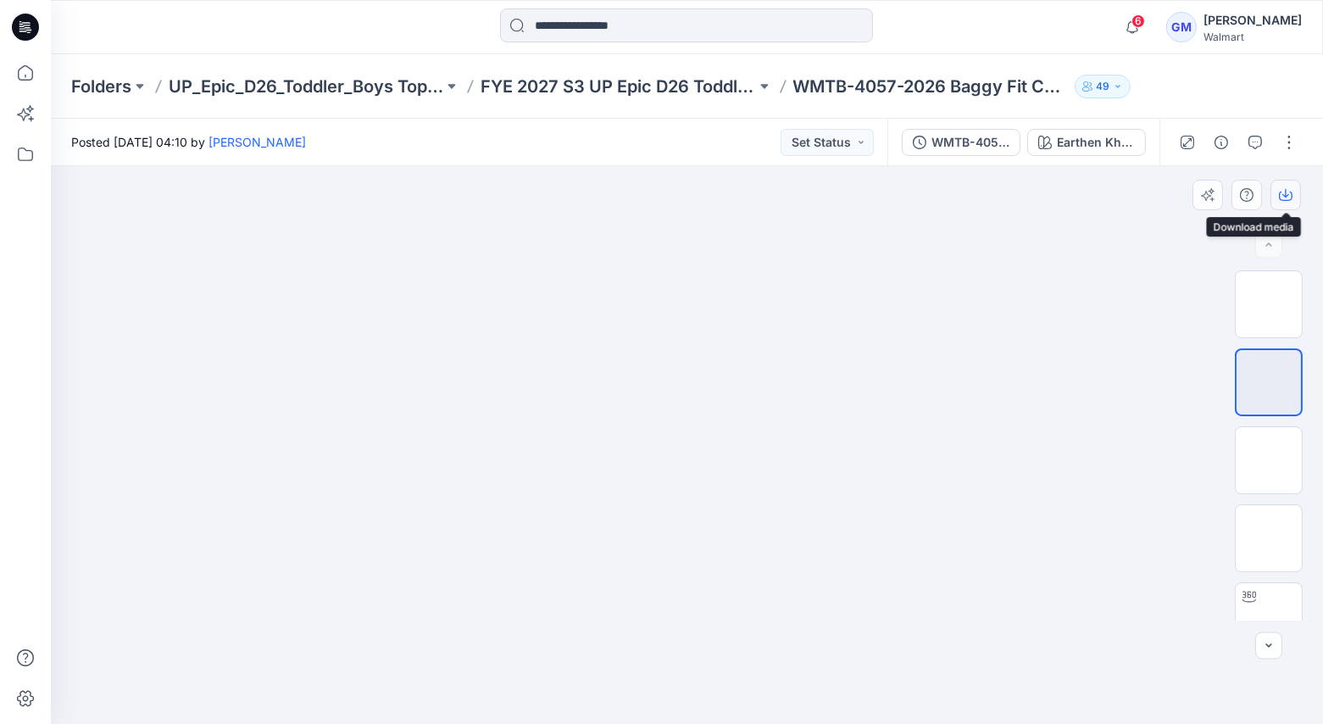
click at [1292, 196] on icon "button" at bounding box center [1286, 196] width 14 height 9
click at [1165, 196] on div at bounding box center [687, 445] width 1272 height 558
click at [1114, 142] on div "Earthen Khaki" at bounding box center [1096, 142] width 78 height 19
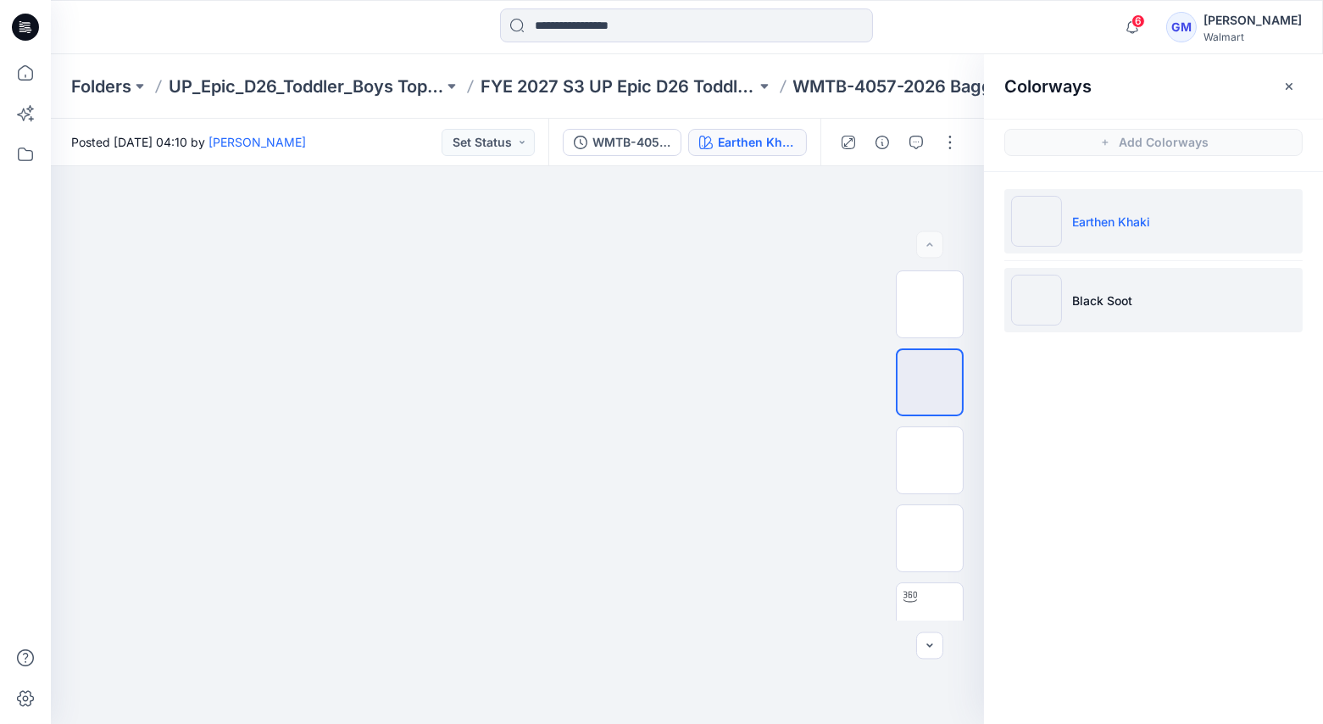
click at [1071, 295] on li "Black Soot" at bounding box center [1153, 300] width 298 height 64
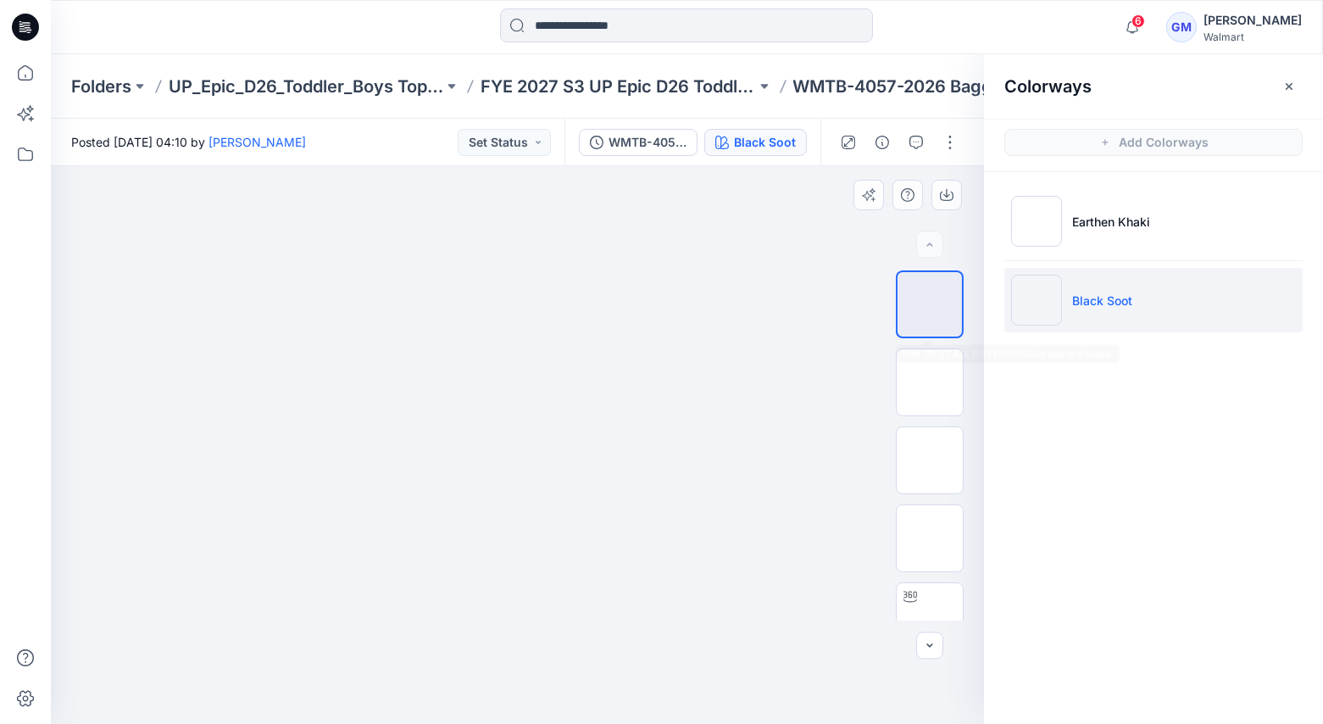
click at [826, 328] on div at bounding box center [517, 445] width 933 height 558
click at [930, 382] on img at bounding box center [930, 382] width 0 height 0
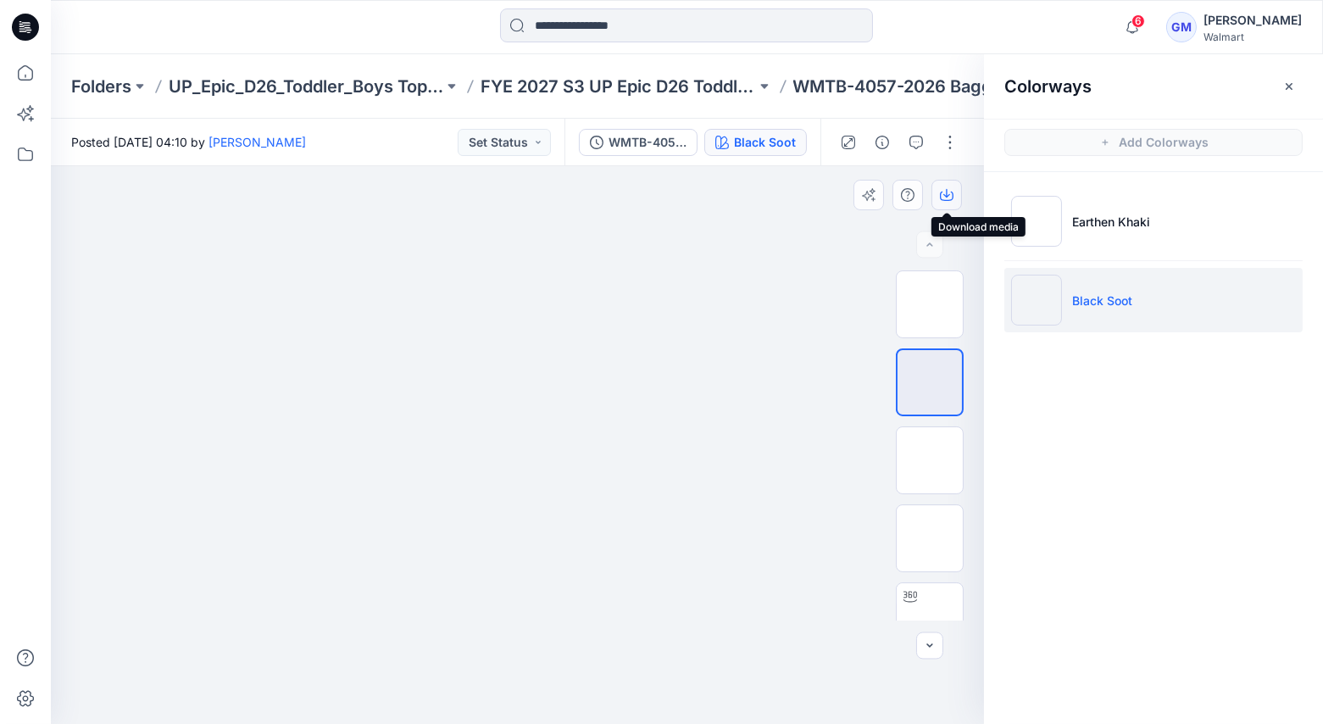
click at [944, 192] on icon "button" at bounding box center [947, 195] width 14 height 14
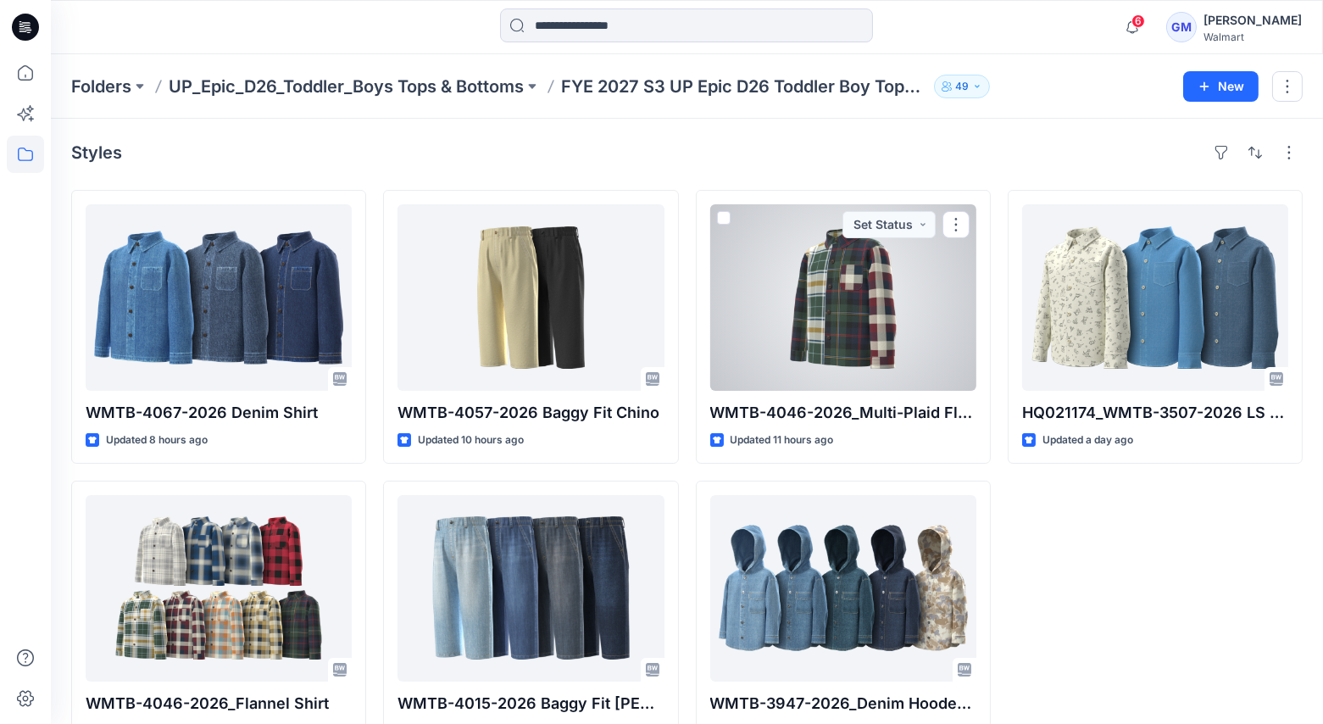
click at [825, 290] on div at bounding box center [843, 297] width 266 height 186
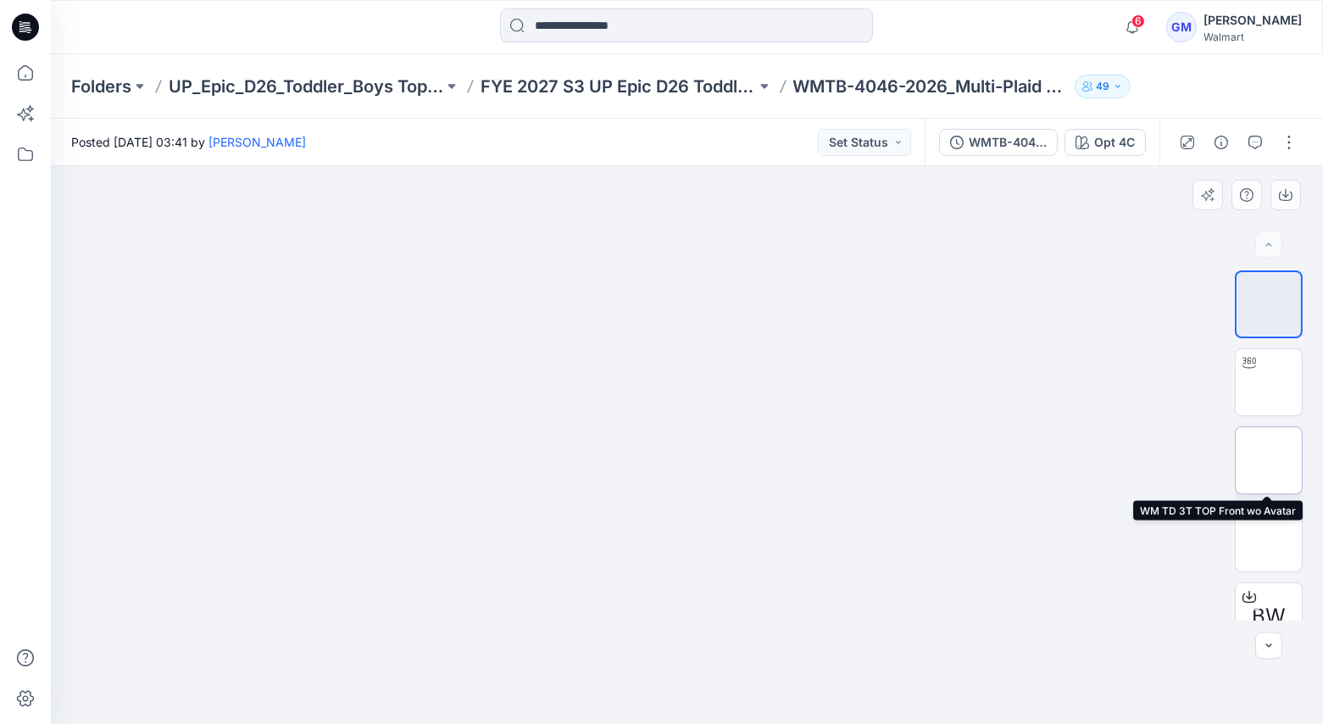
drag, startPoint x: 1263, startPoint y: 464, endPoint x: 1278, endPoint y: 462, distance: 15.5
click at [1269, 460] on img at bounding box center [1269, 460] width 0 height 0
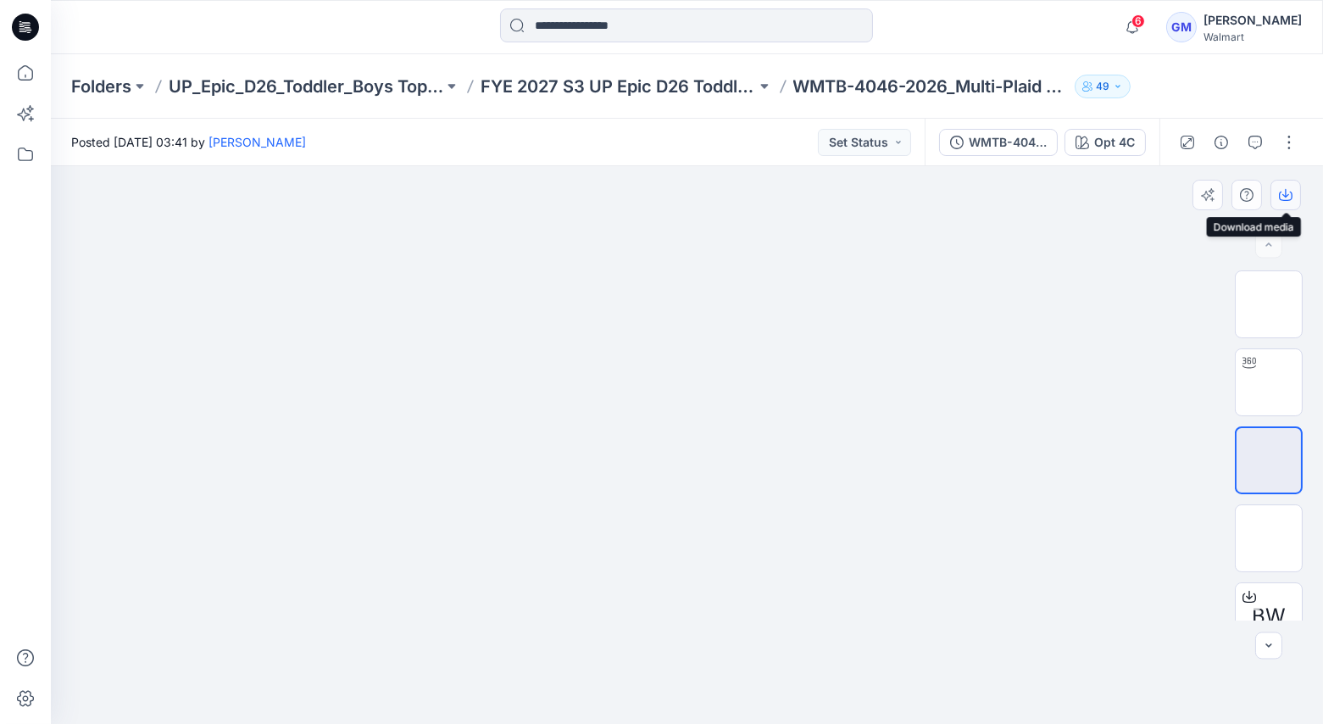
drag, startPoint x: 1290, startPoint y: 193, endPoint x: 1279, endPoint y: 207, distance: 17.5
click at [1288, 193] on icon "button" at bounding box center [1286, 195] width 14 height 14
click at [981, 18] on div at bounding box center [687, 26] width 636 height 37
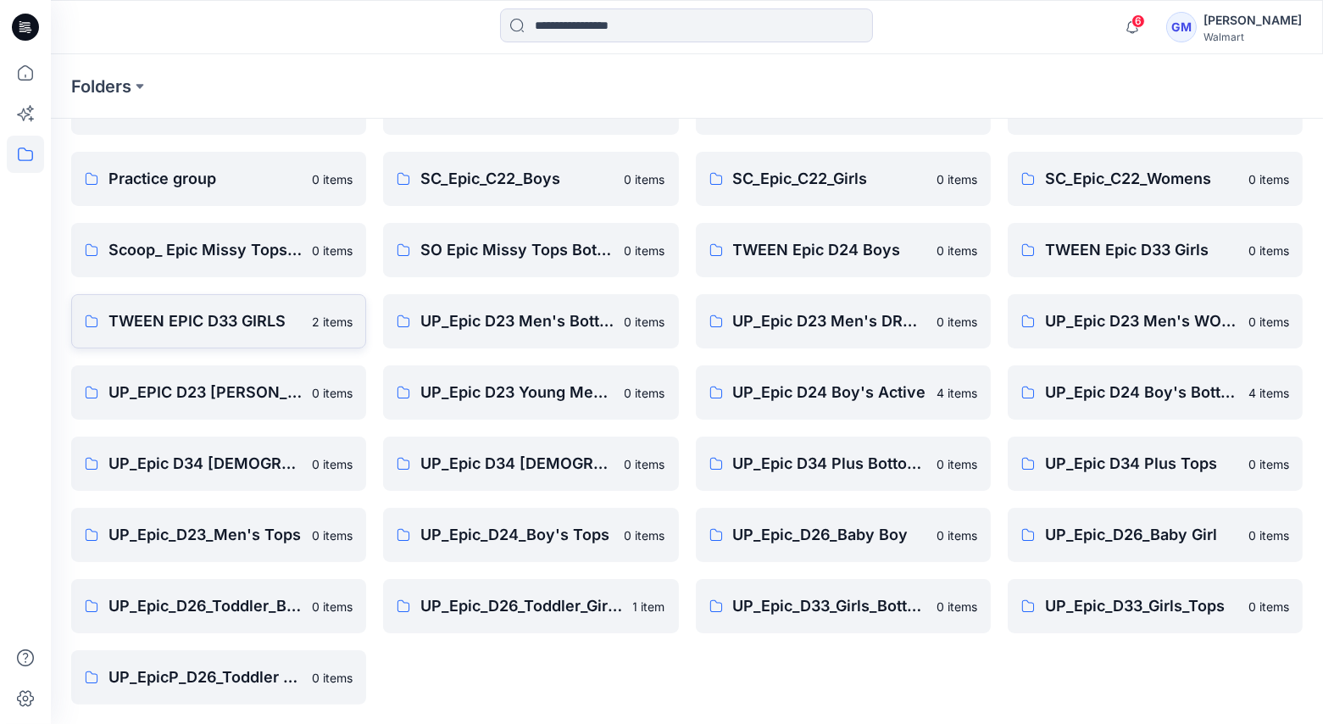
scroll to position [390, 0]
click at [166, 326] on p "TWEEN EPIC D33 GIRLS" at bounding box center [204, 322] width 193 height 24
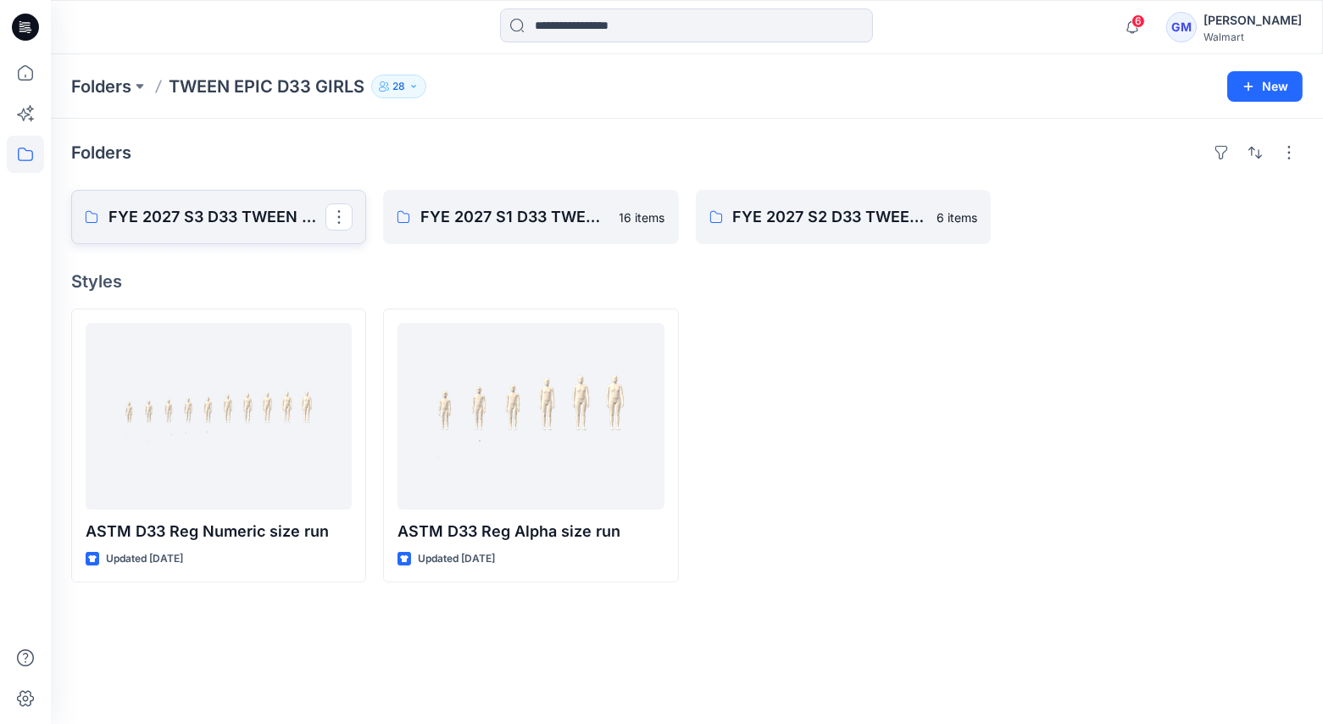
click at [194, 214] on p "FYE 2027 S3 D33 TWEEN GIRL EPIC" at bounding box center [216, 217] width 217 height 24
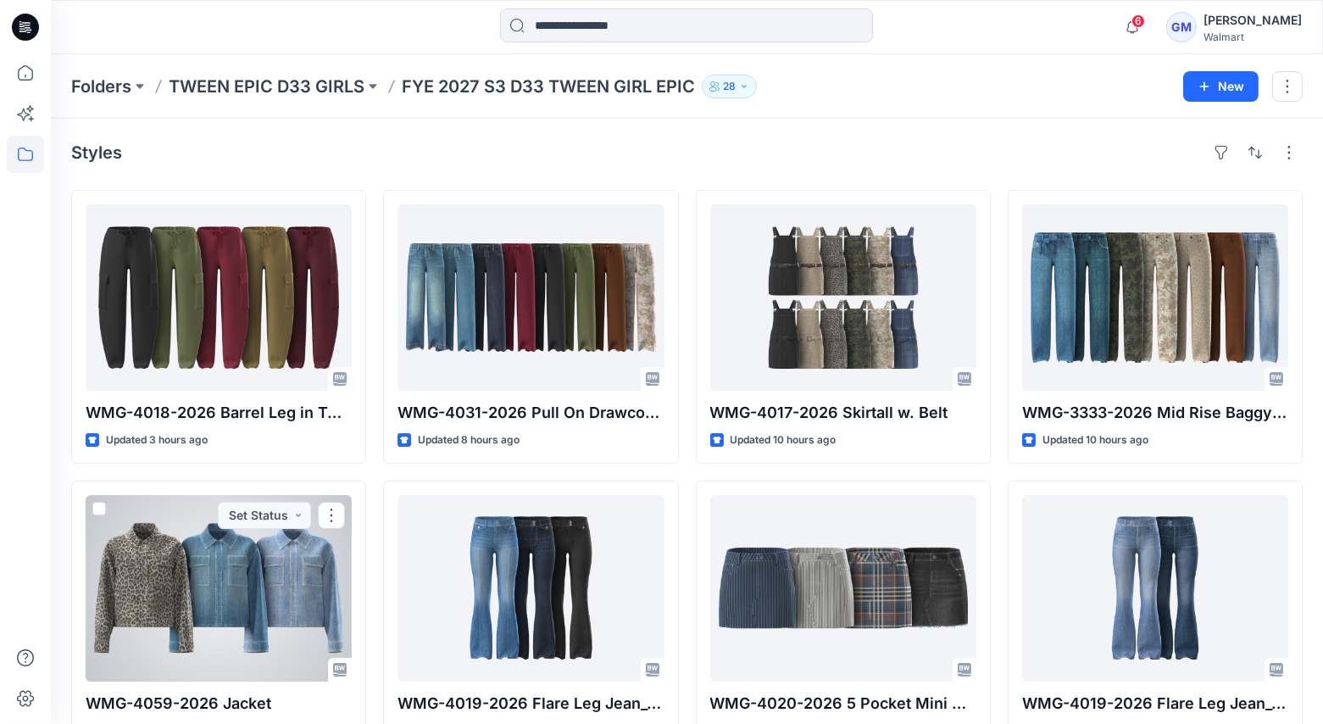
drag, startPoint x: 311, startPoint y: 592, endPoint x: 320, endPoint y: 600, distance: 12.0
click at [312, 592] on div at bounding box center [219, 588] width 266 height 186
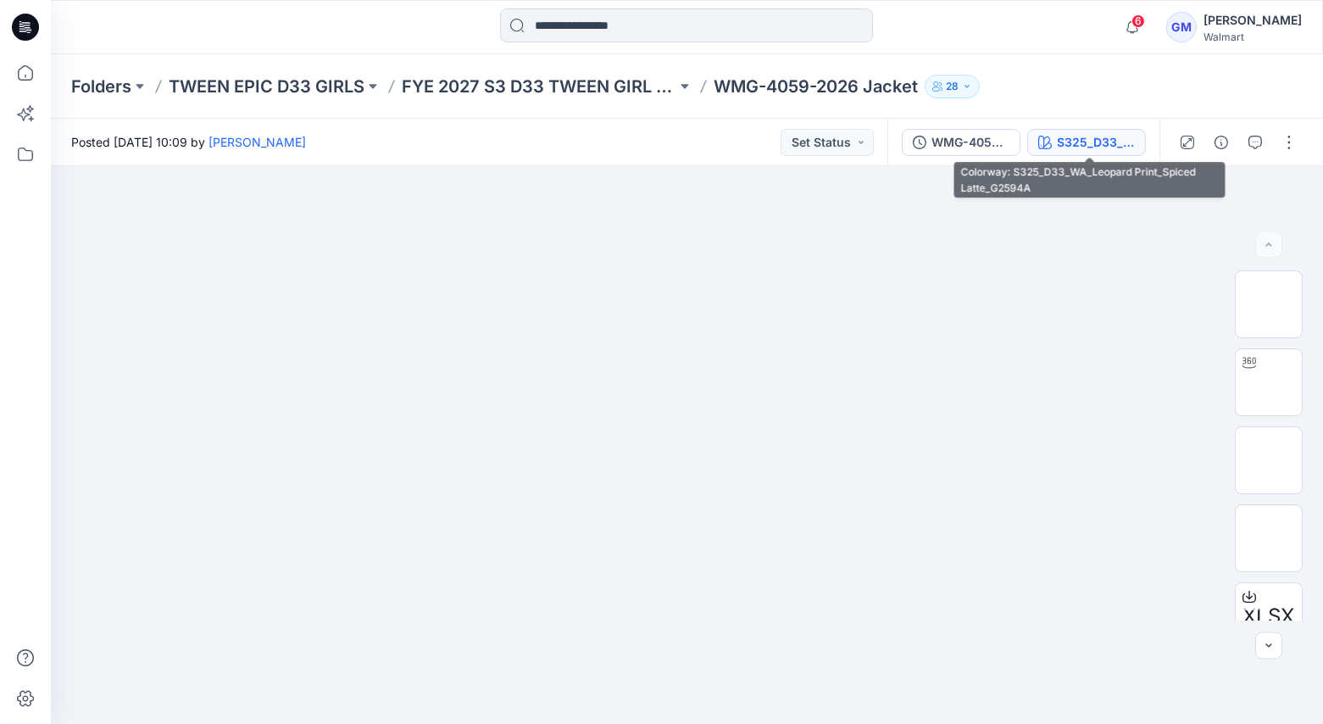
click at [1111, 134] on div "S325_D33_WA_Leopard Print_Spiced Latte_G2594A" at bounding box center [1096, 142] width 78 height 19
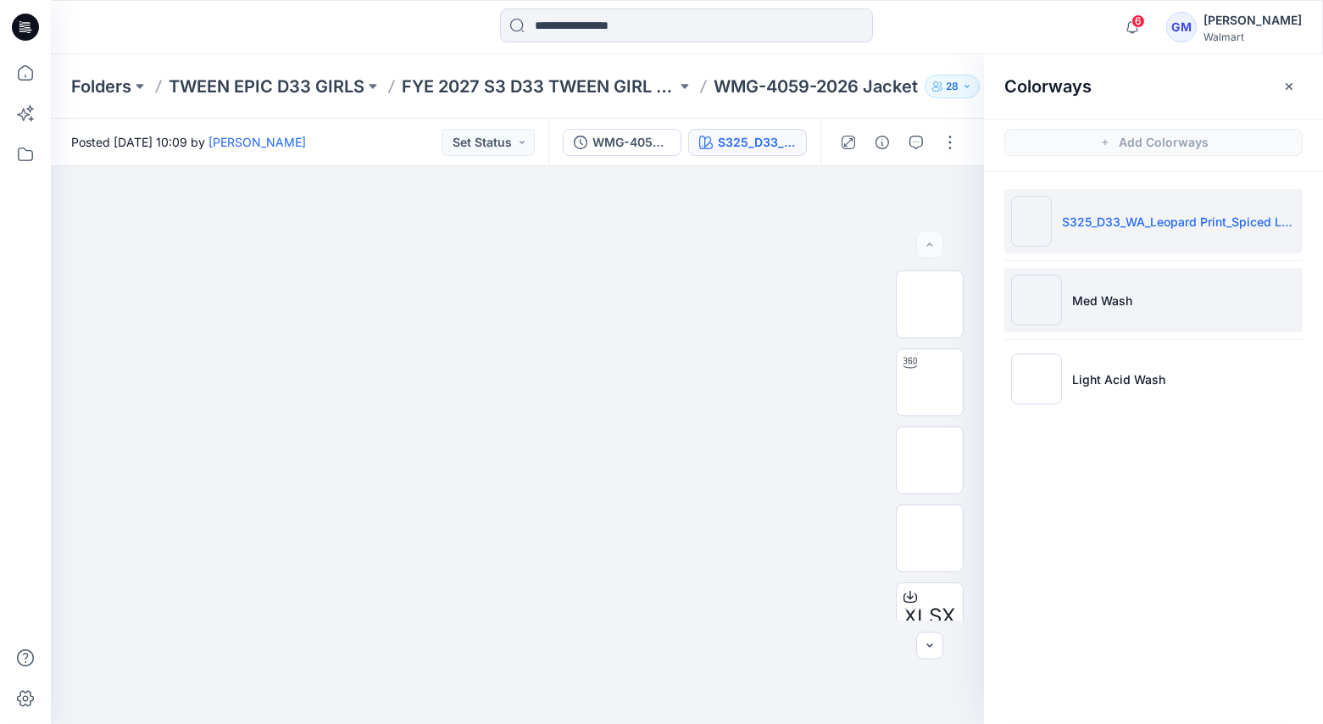
click at [1115, 278] on li "Med Wash" at bounding box center [1153, 300] width 298 height 64
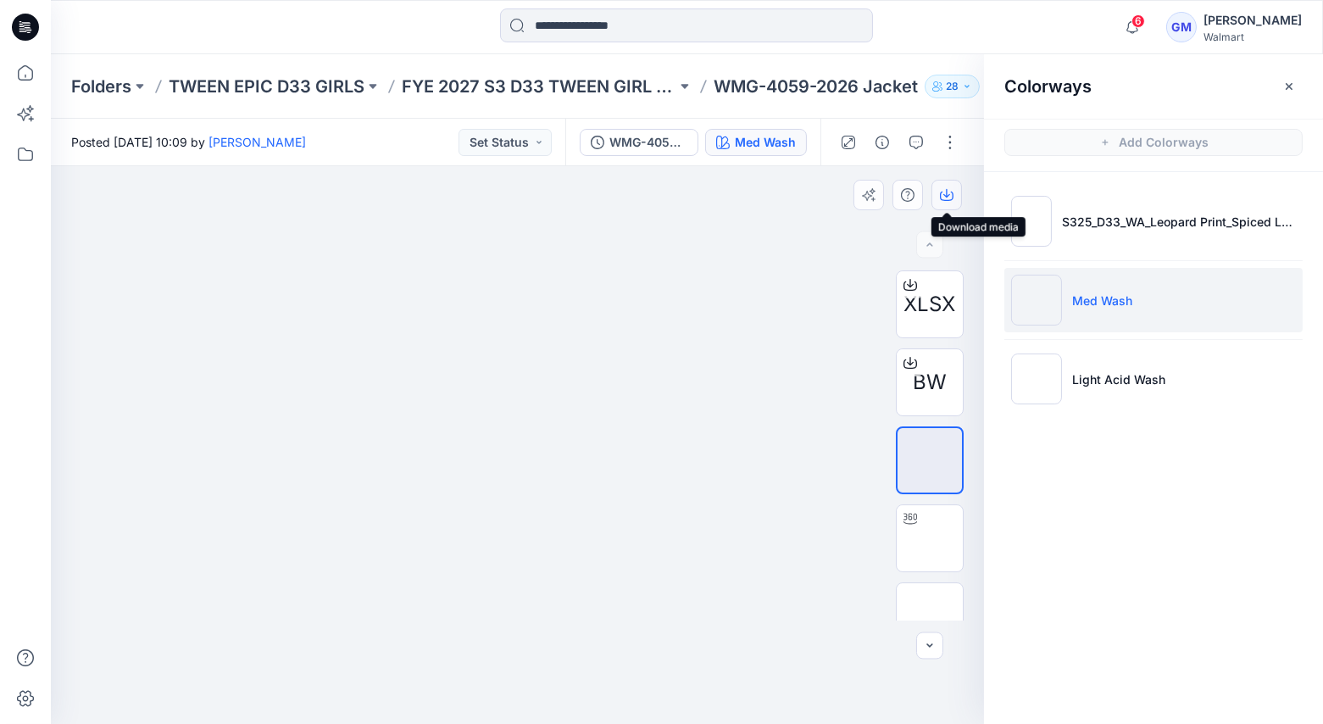
click at [949, 196] on icon "button" at bounding box center [947, 195] width 14 height 14
click at [975, 3] on div "6 Notifications AM [PERSON_NAME] commented on WMG-4019-2026 Flare Leg Jean_Opt1…" at bounding box center [687, 27] width 1272 height 54
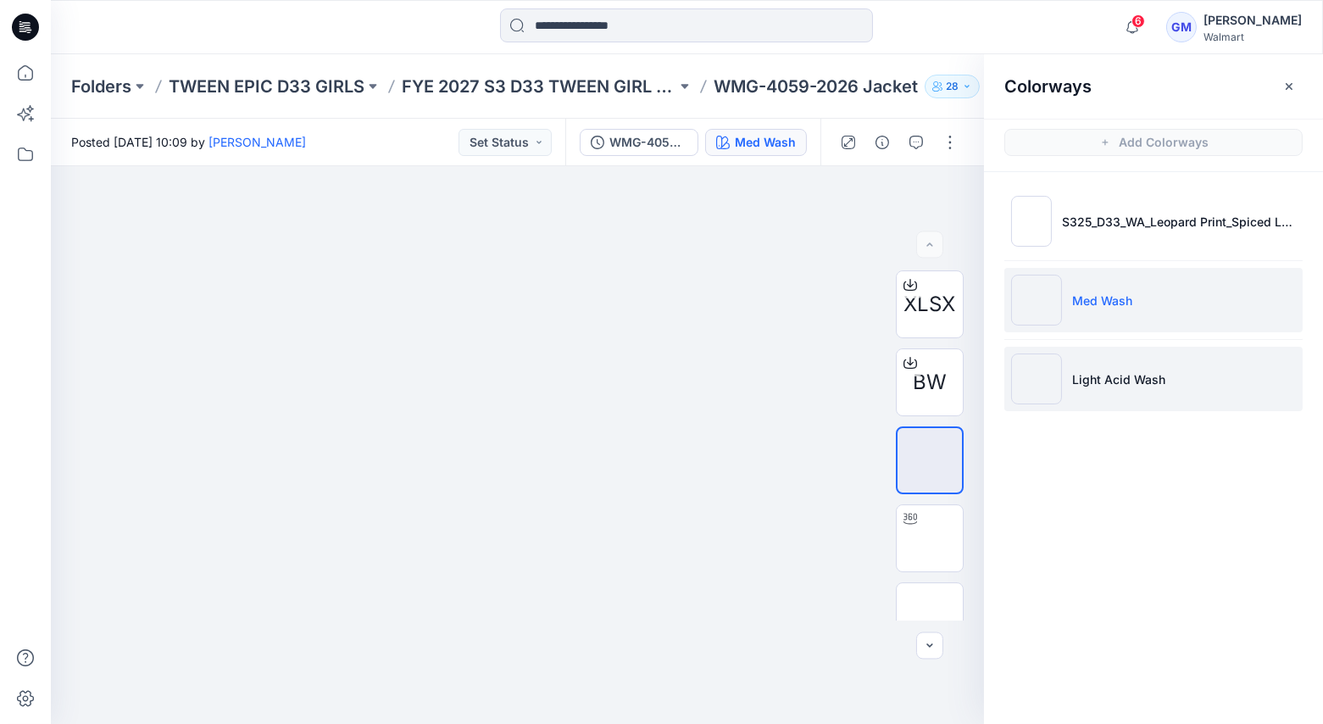
click at [1139, 370] on p "Light Acid Wash" at bounding box center [1118, 379] width 93 height 18
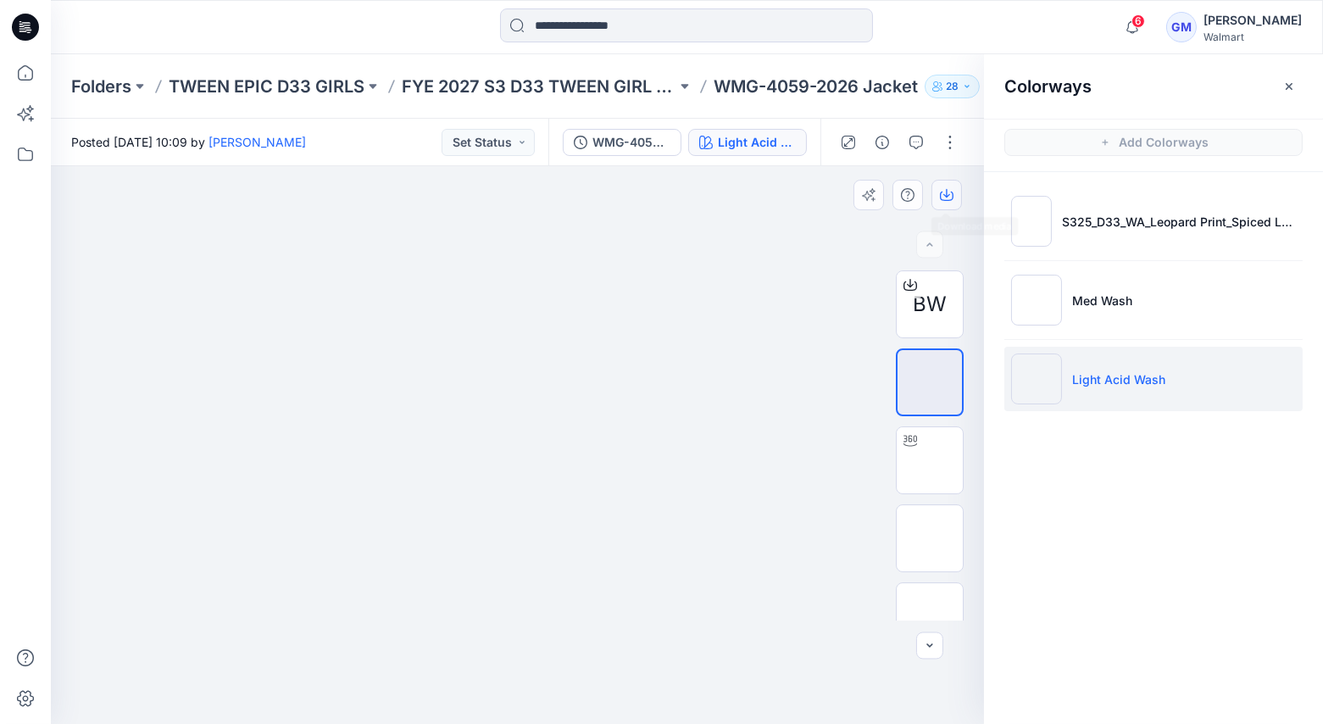
click at [955, 195] on button "button" at bounding box center [946, 195] width 31 height 31
click at [979, 7] on div "6 Notifications AM [PERSON_NAME] commented on WMG-4019-2026 Flare Leg Jean_Opt1…" at bounding box center [687, 27] width 1272 height 54
click at [21, 157] on icon at bounding box center [25, 154] width 37 height 37
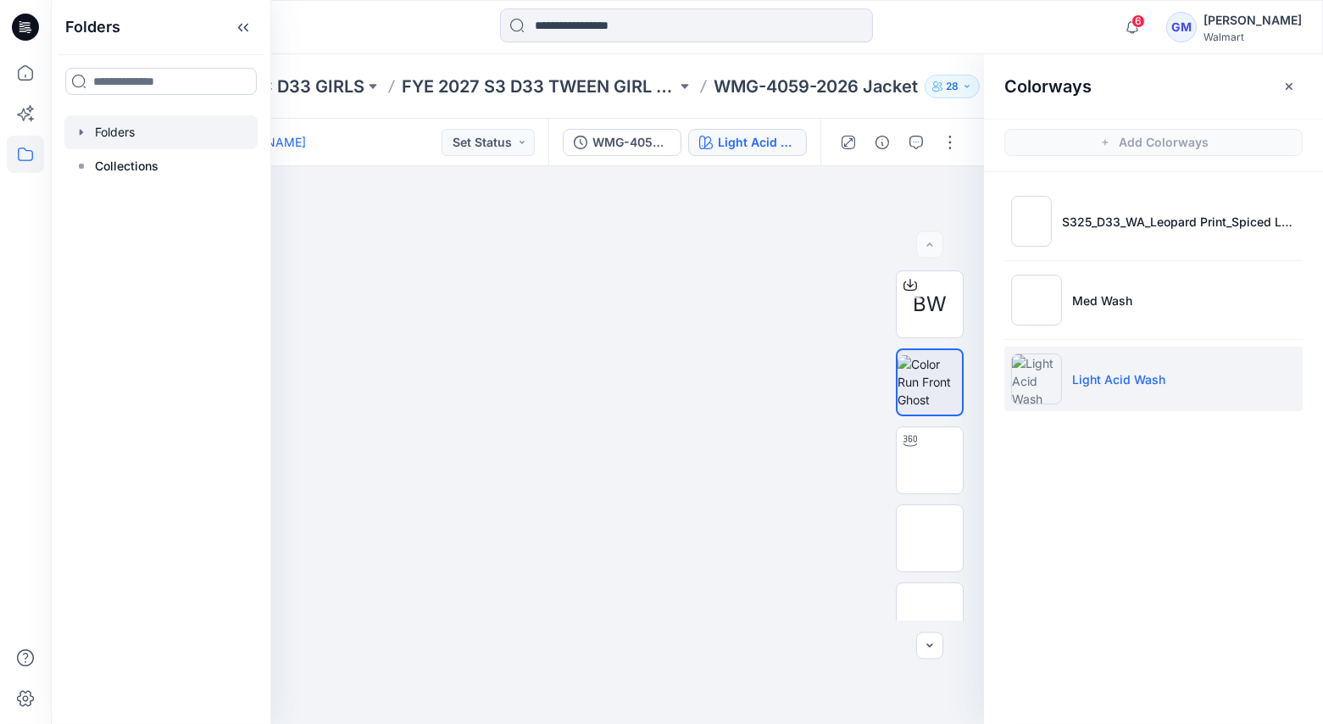
drag, startPoint x: 133, startPoint y: 131, endPoint x: 151, endPoint y: 141, distance: 20.1
click at [132, 131] on div at bounding box center [160, 132] width 193 height 34
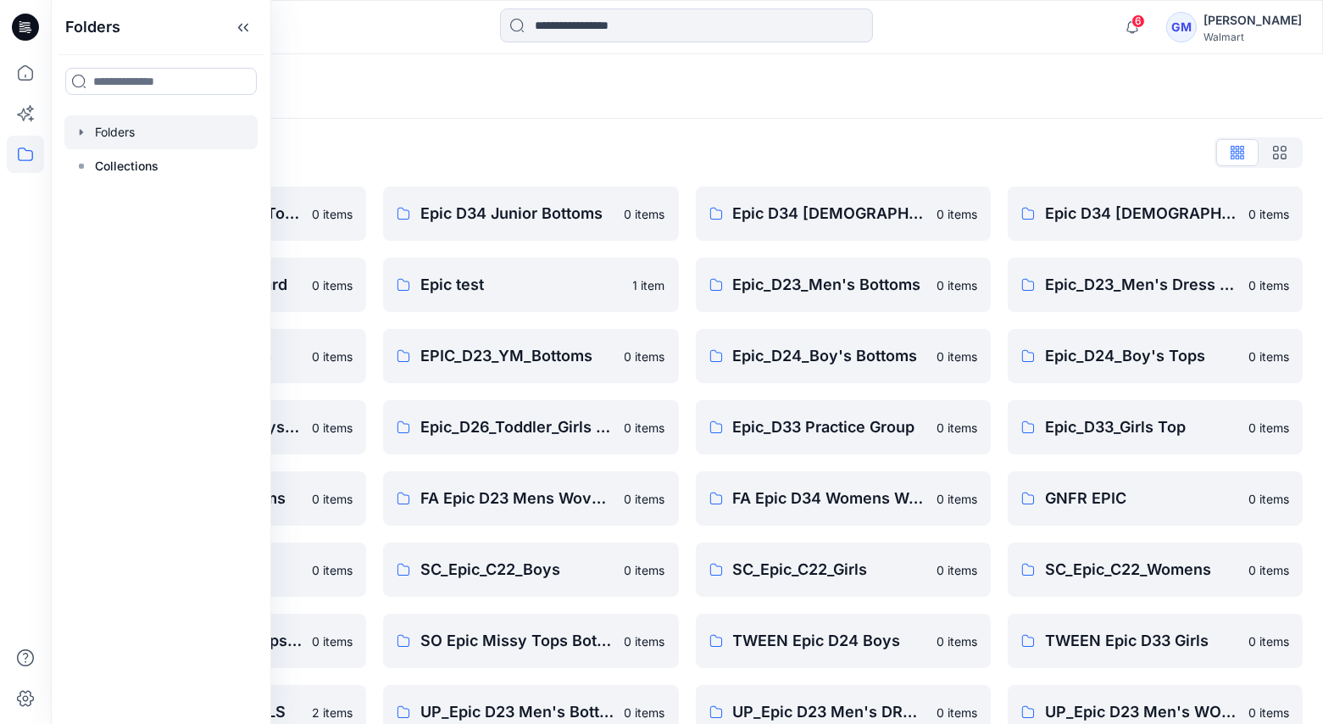
scroll to position [391, 0]
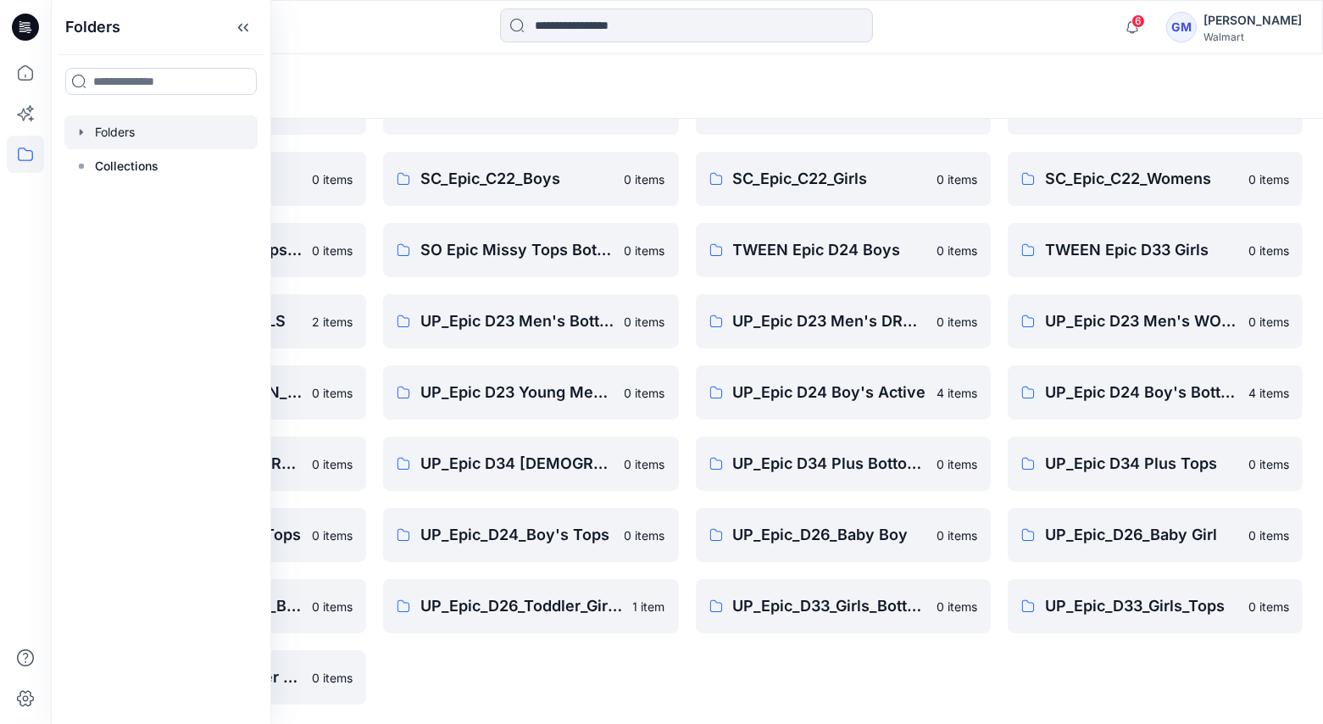
click at [775, 642] on div "Epic D34 [DEMOGRAPHIC_DATA] Bottoms 0 items Epic_D23_Men's Bottoms 0 items Epic…" at bounding box center [843, 250] width 295 height 909
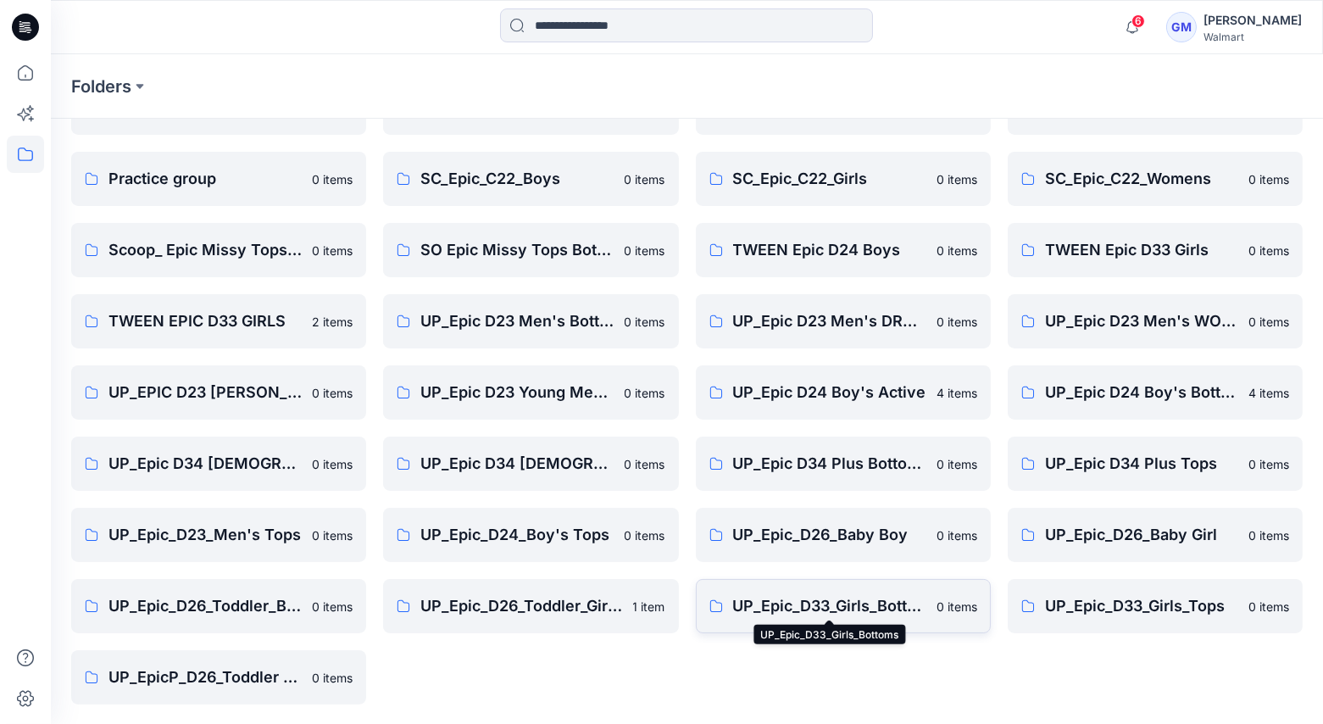
click at [809, 609] on p "UP_Epic_D33_Girls_Bottoms" at bounding box center [829, 606] width 193 height 24
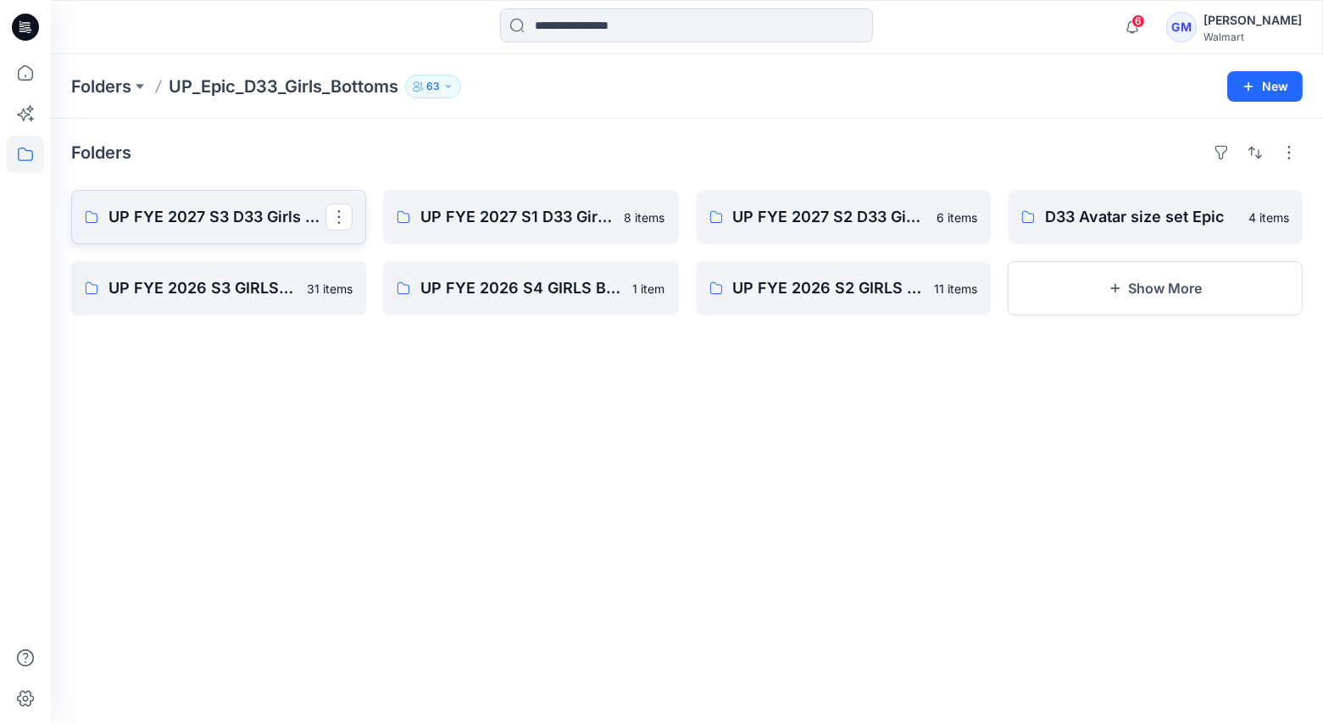
click at [202, 213] on p "UP FYE 2027 S3 D33 Girls bottoms Epic" at bounding box center [216, 217] width 217 height 24
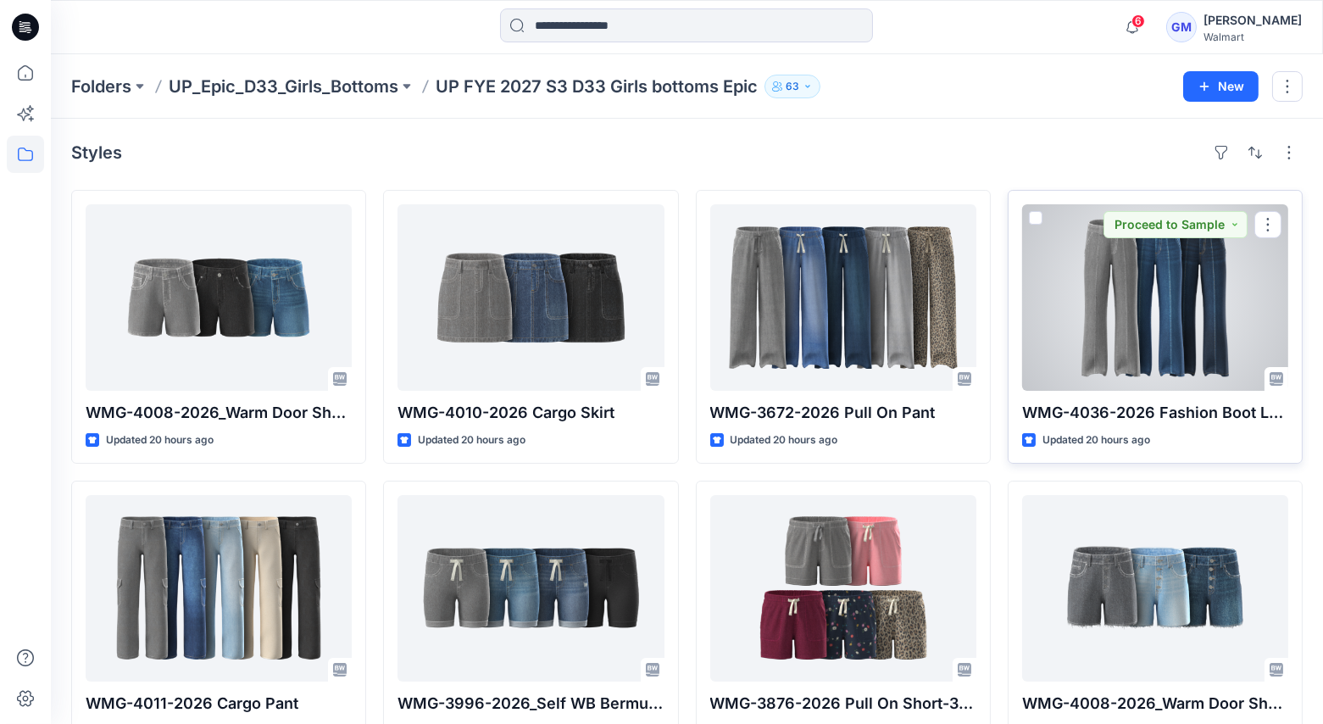
click at [1076, 302] on div at bounding box center [1155, 297] width 266 height 186
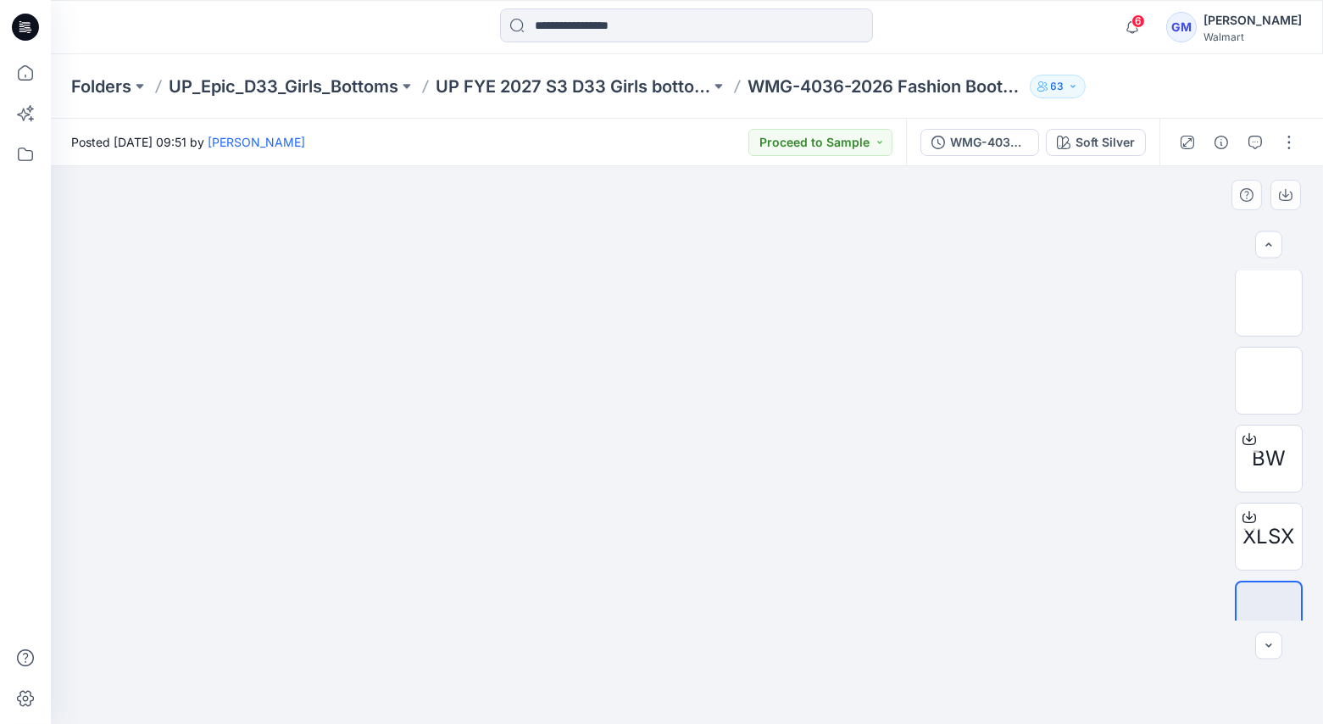
scroll to position [263, 0]
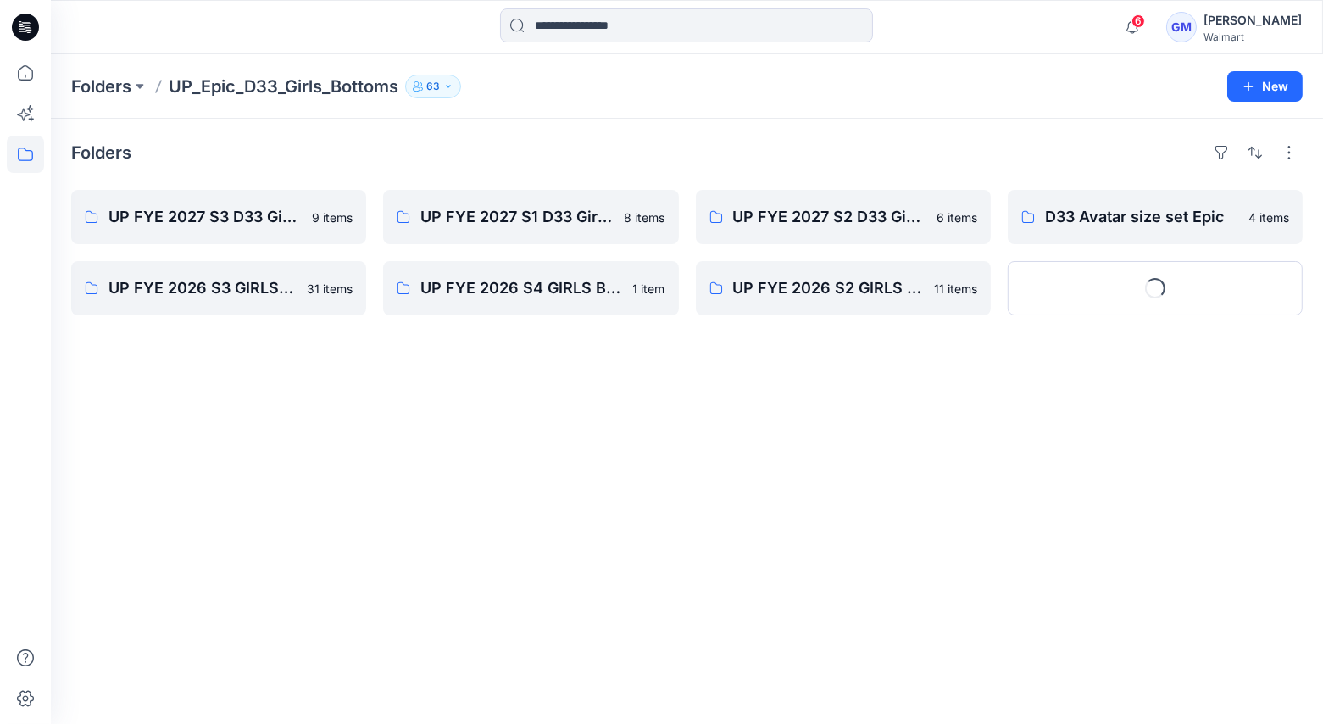
scroll to position [391, 0]
